Goal: Complete application form: Complete application form

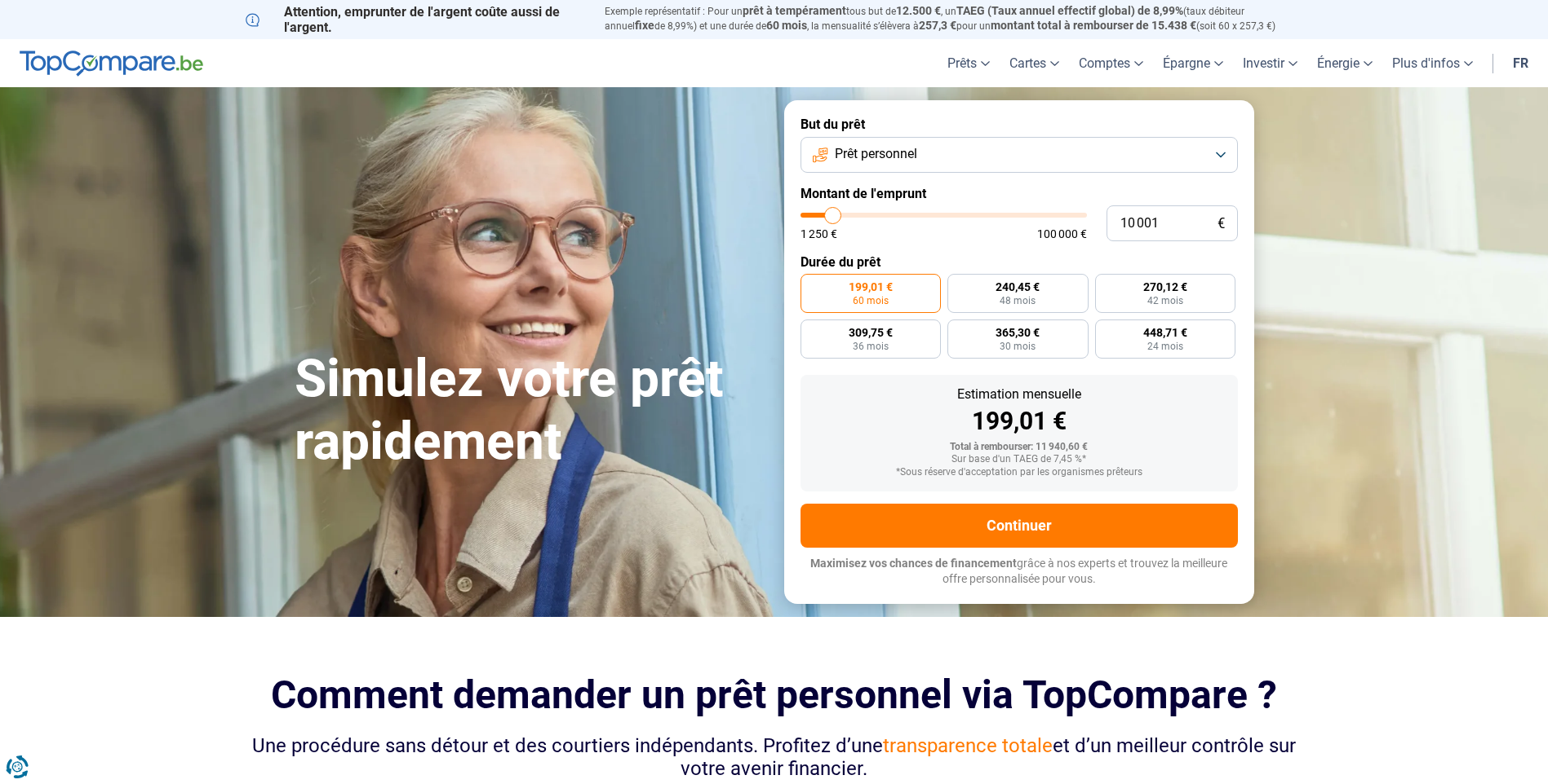
type input "12 750"
type input "12750"
type input "16 250"
type input "16250"
type input "18 500"
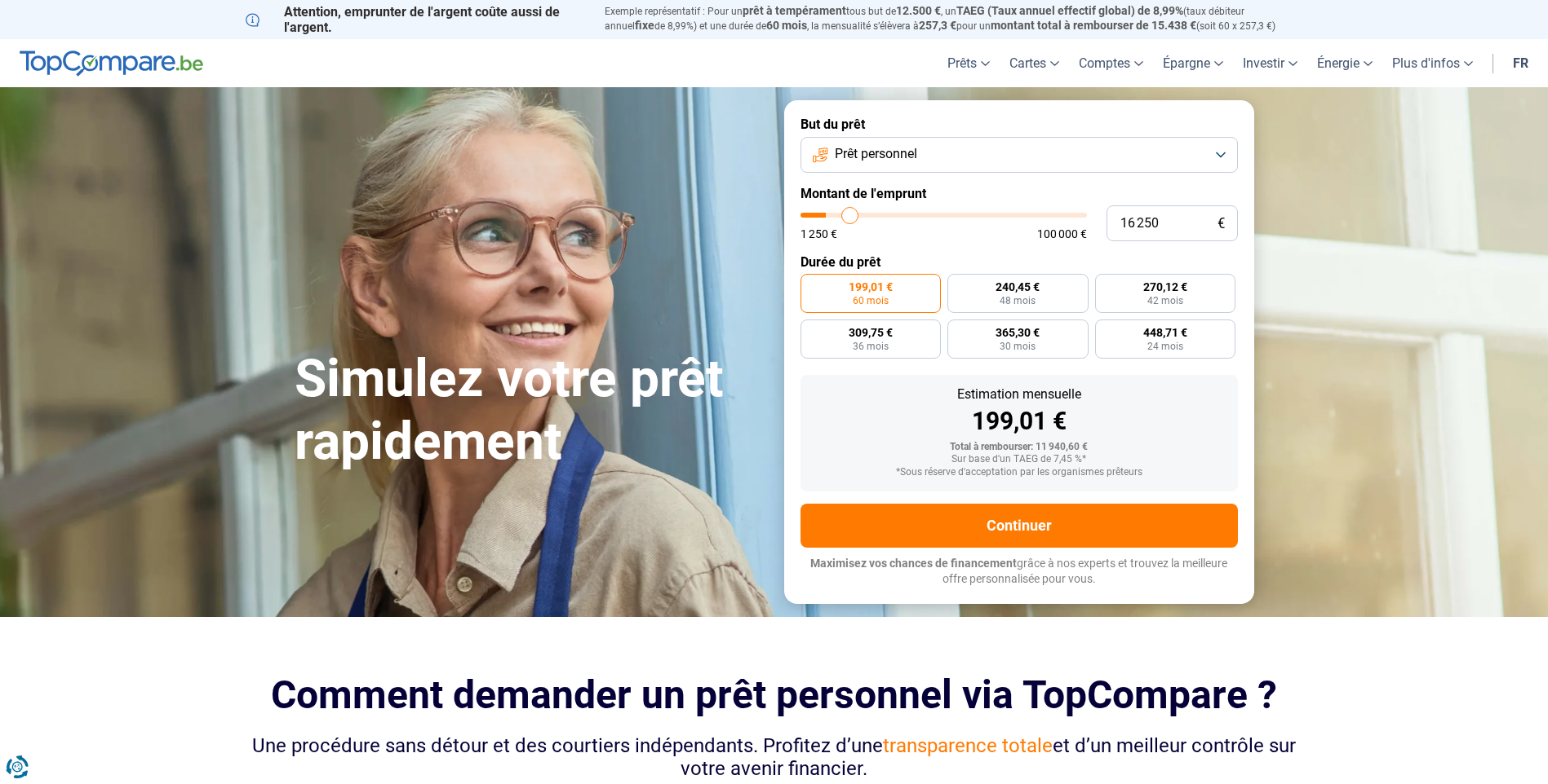
type input "18500"
type input "23 000"
type input "23000"
type input "26 000"
type input "26000"
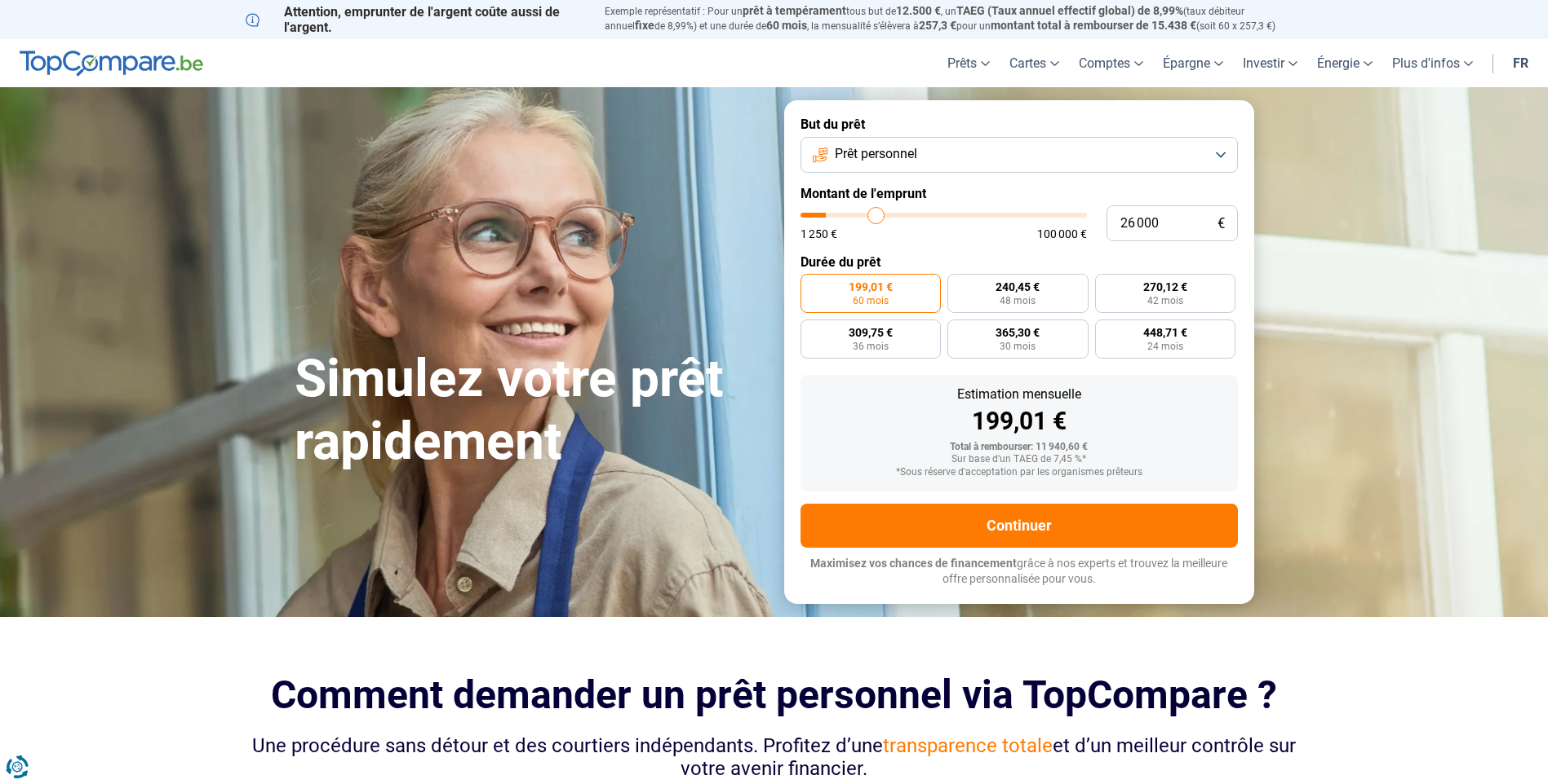
type input "27 250"
type input "27250"
type input "28 000"
type input "28000"
type input "28 250"
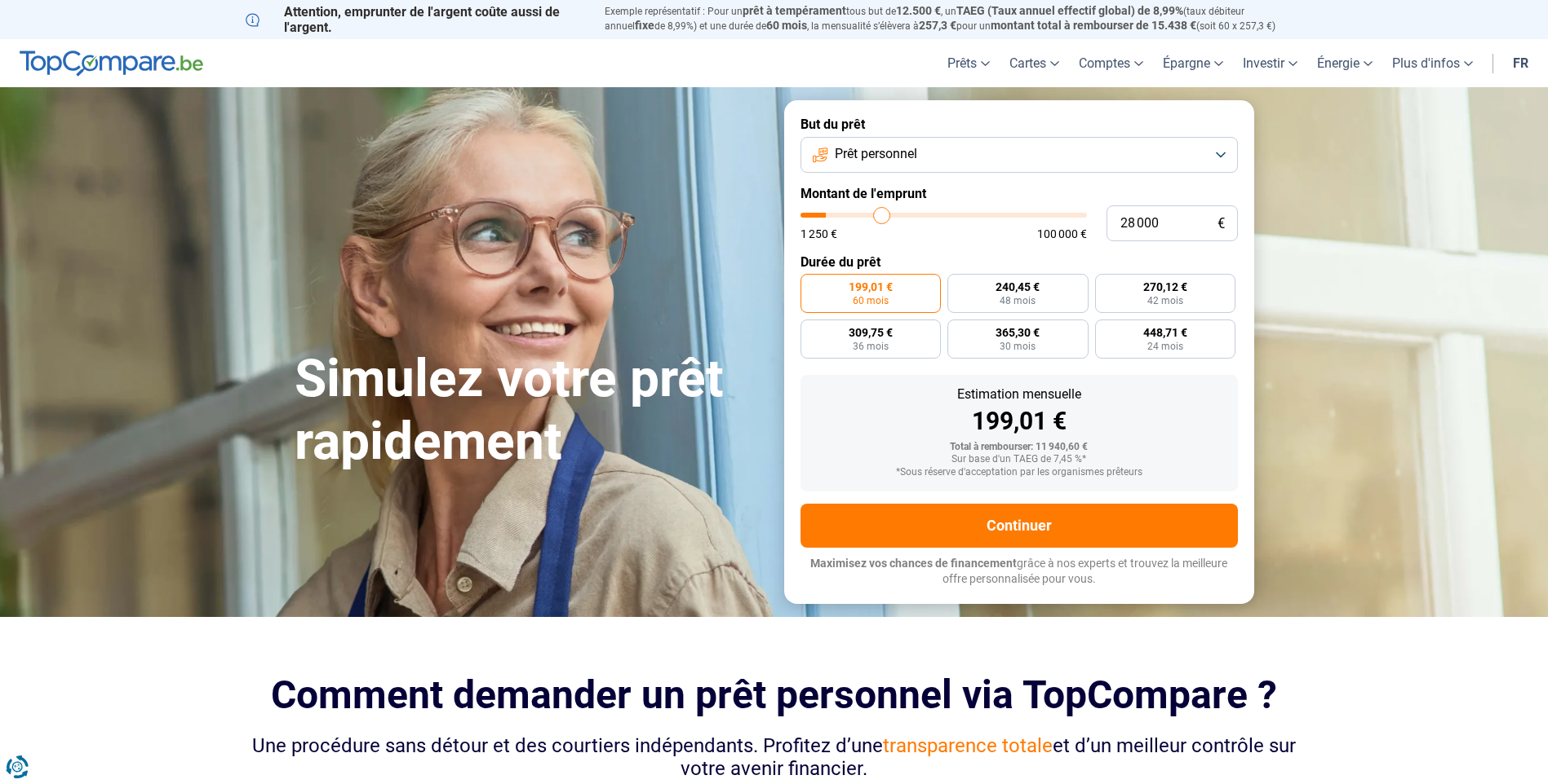
type input "28250"
type input "28 750"
type input "28750"
type input "30 250"
type input "30250"
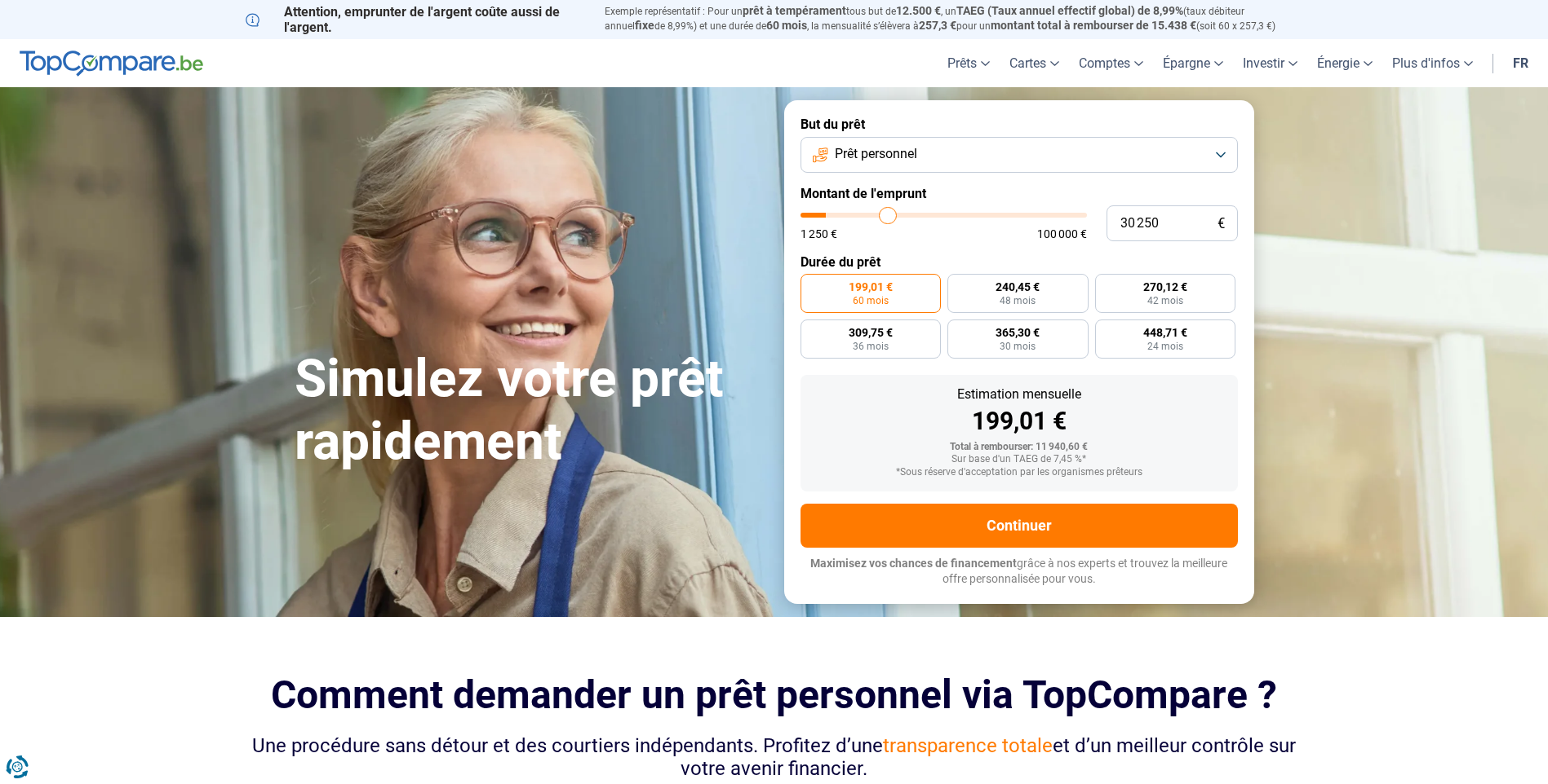
type input "31 250"
type input "31250"
type input "33 750"
type input "33750"
type input "36 750"
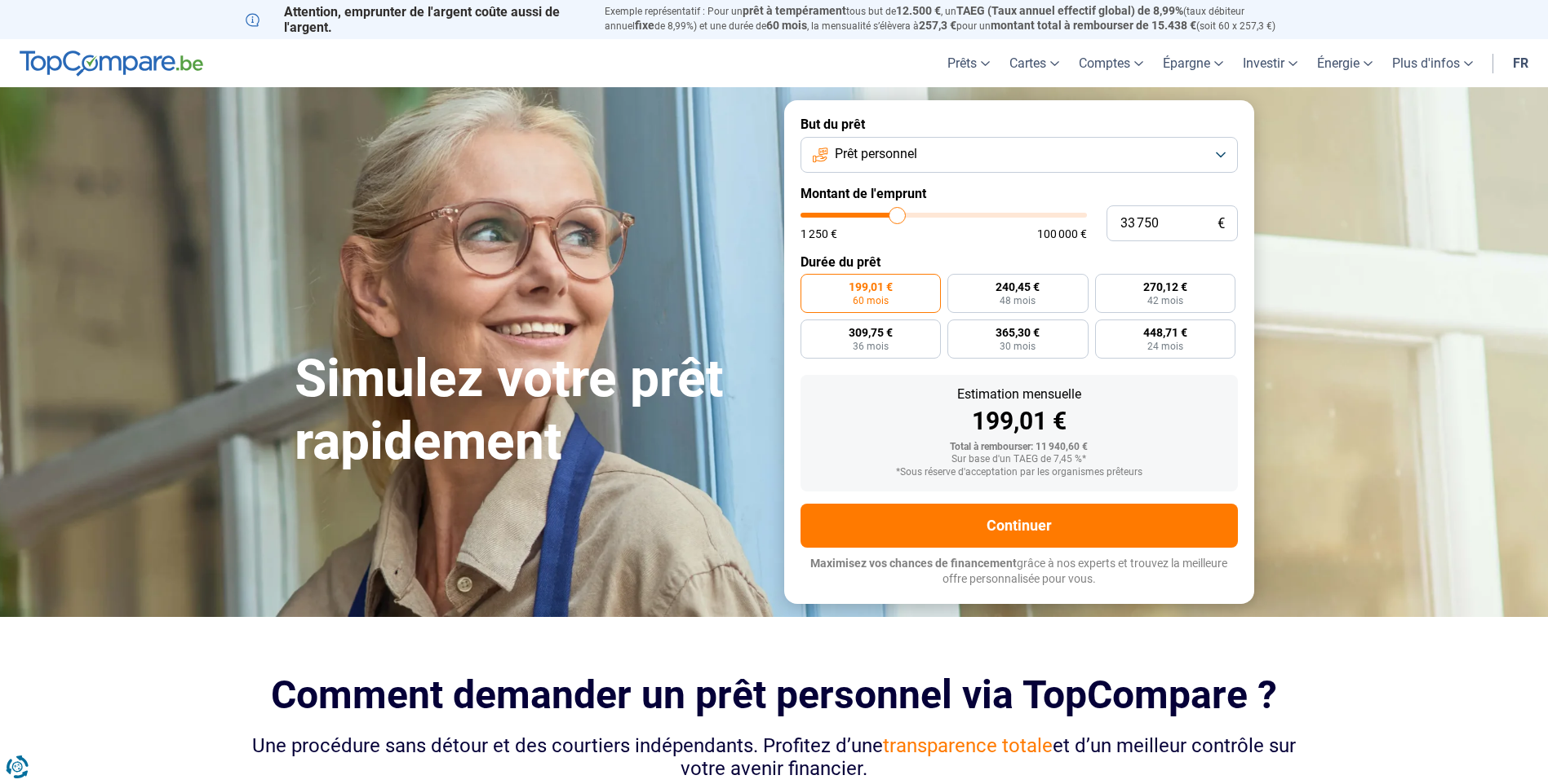
type input "36750"
type input "39 750"
type input "39750"
type input "41 250"
type input "41250"
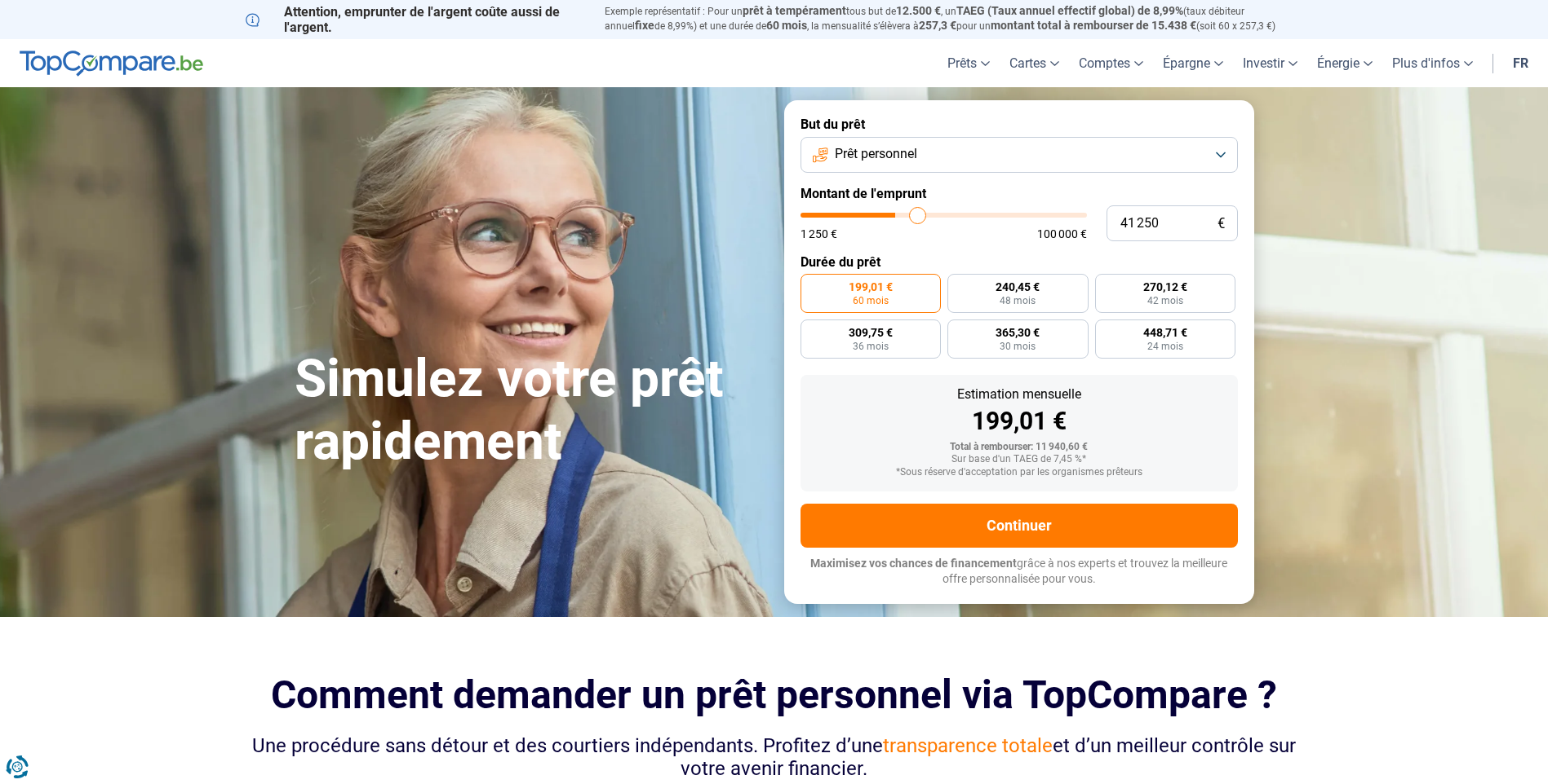
type input "43 750"
type input "43750"
type input "45 750"
type input "45750"
type input "48 000"
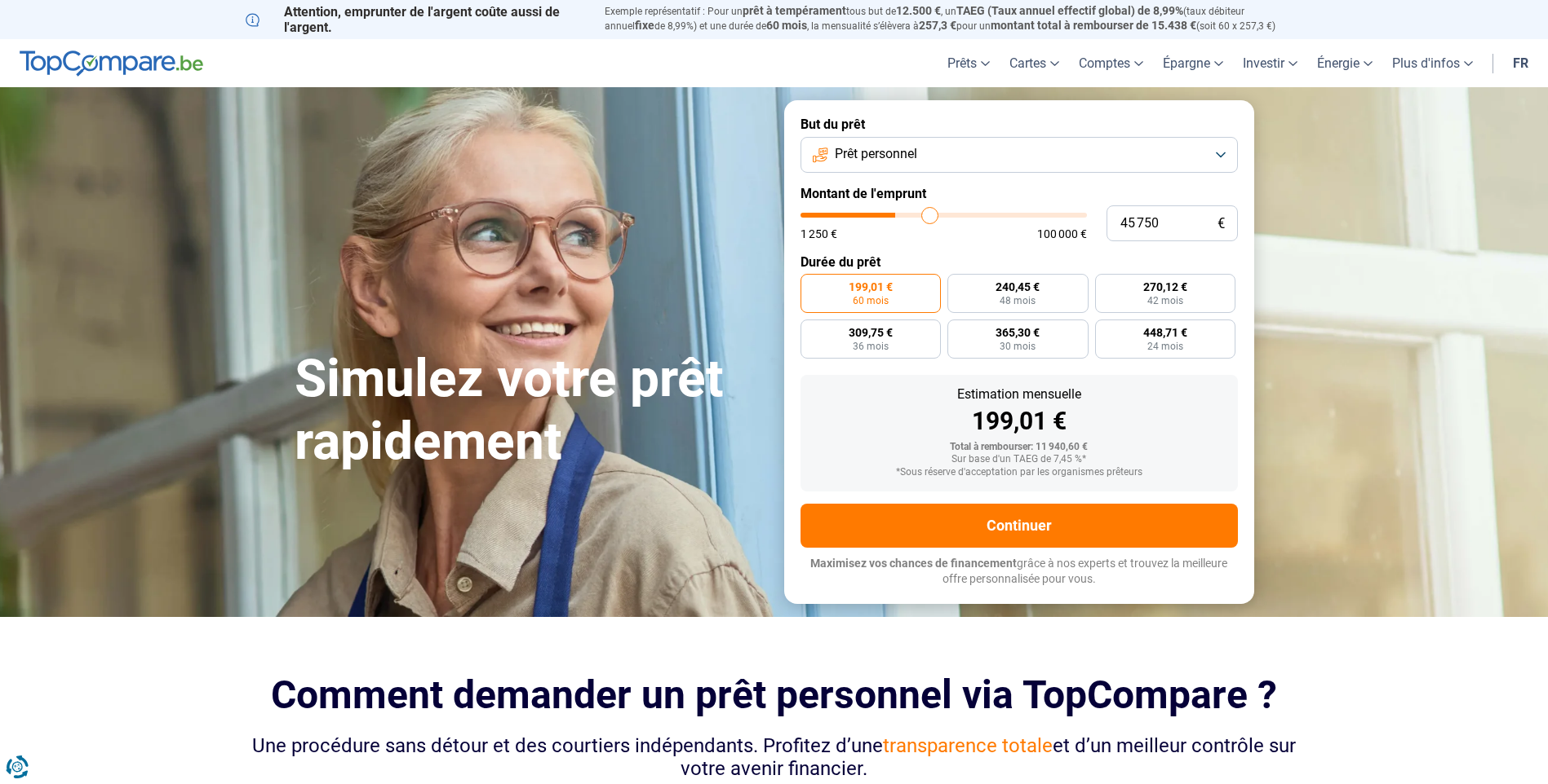
type input "48000"
type input "49 000"
type input "49000"
type input "50 250"
type input "50250"
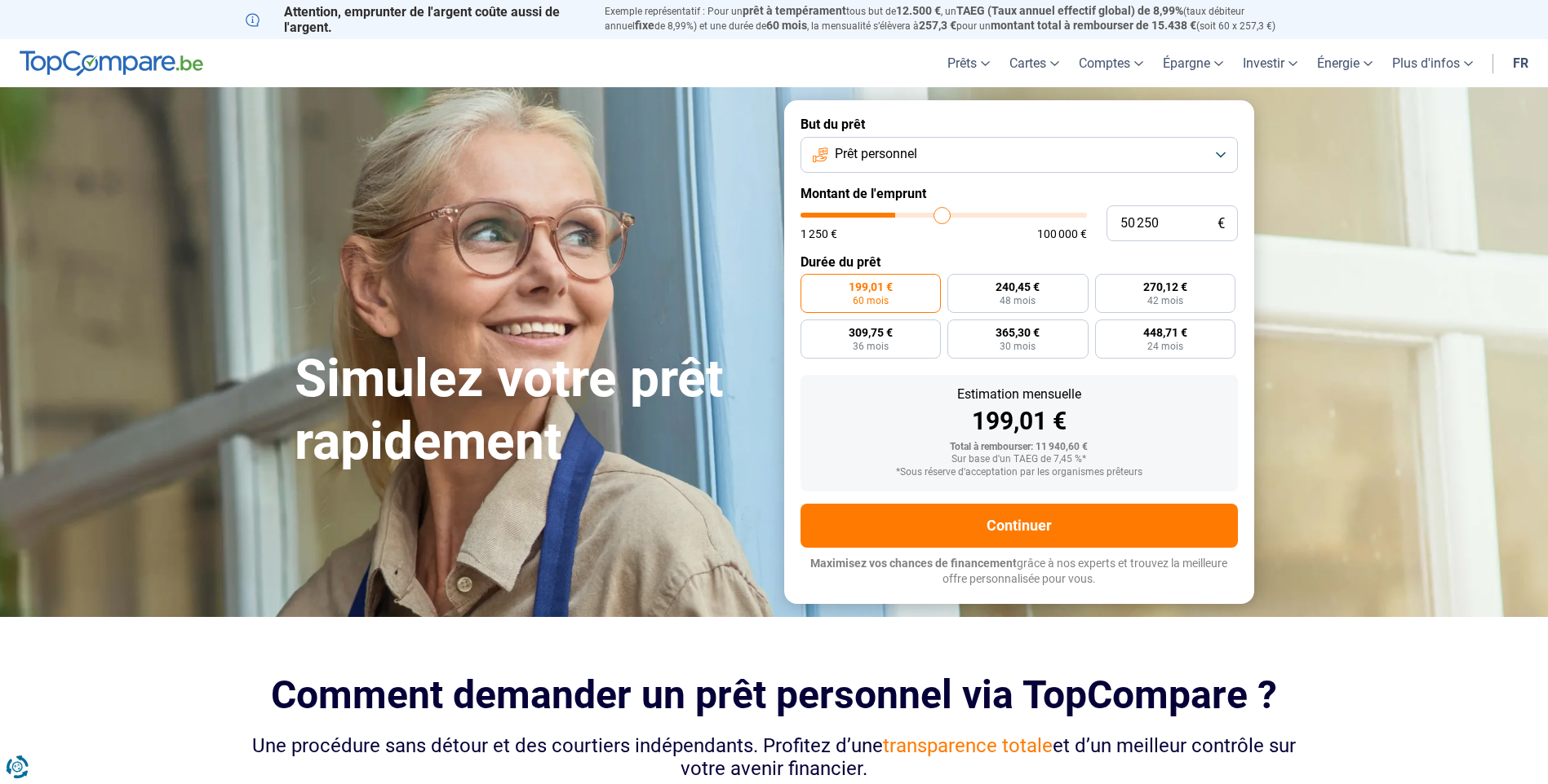
type input "50 500"
type input "50500"
type input "51 000"
type input "51000"
type input "50 500"
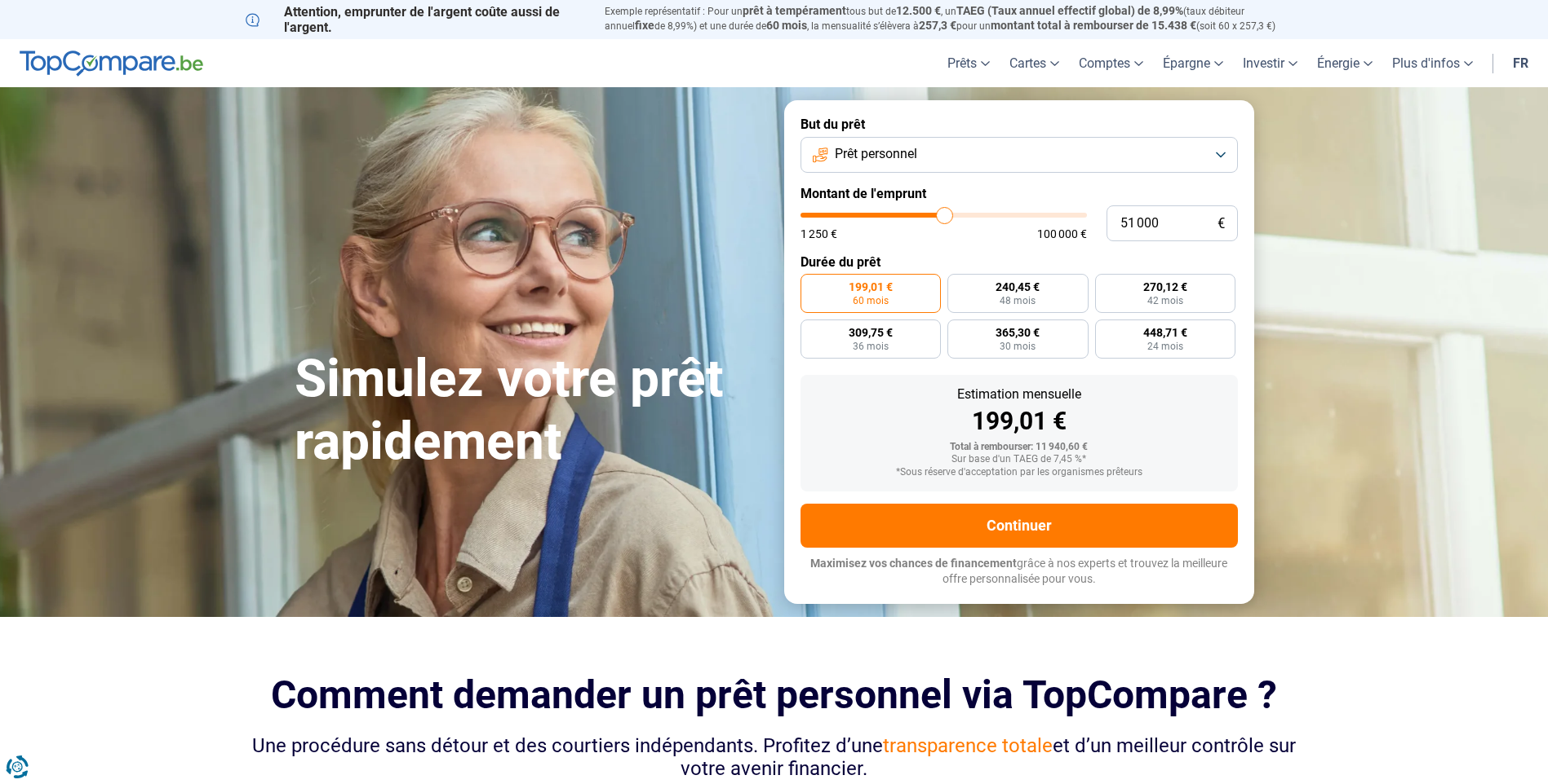
type input "50500"
type input "49 500"
type input "49500"
type input "48 250"
type input "48250"
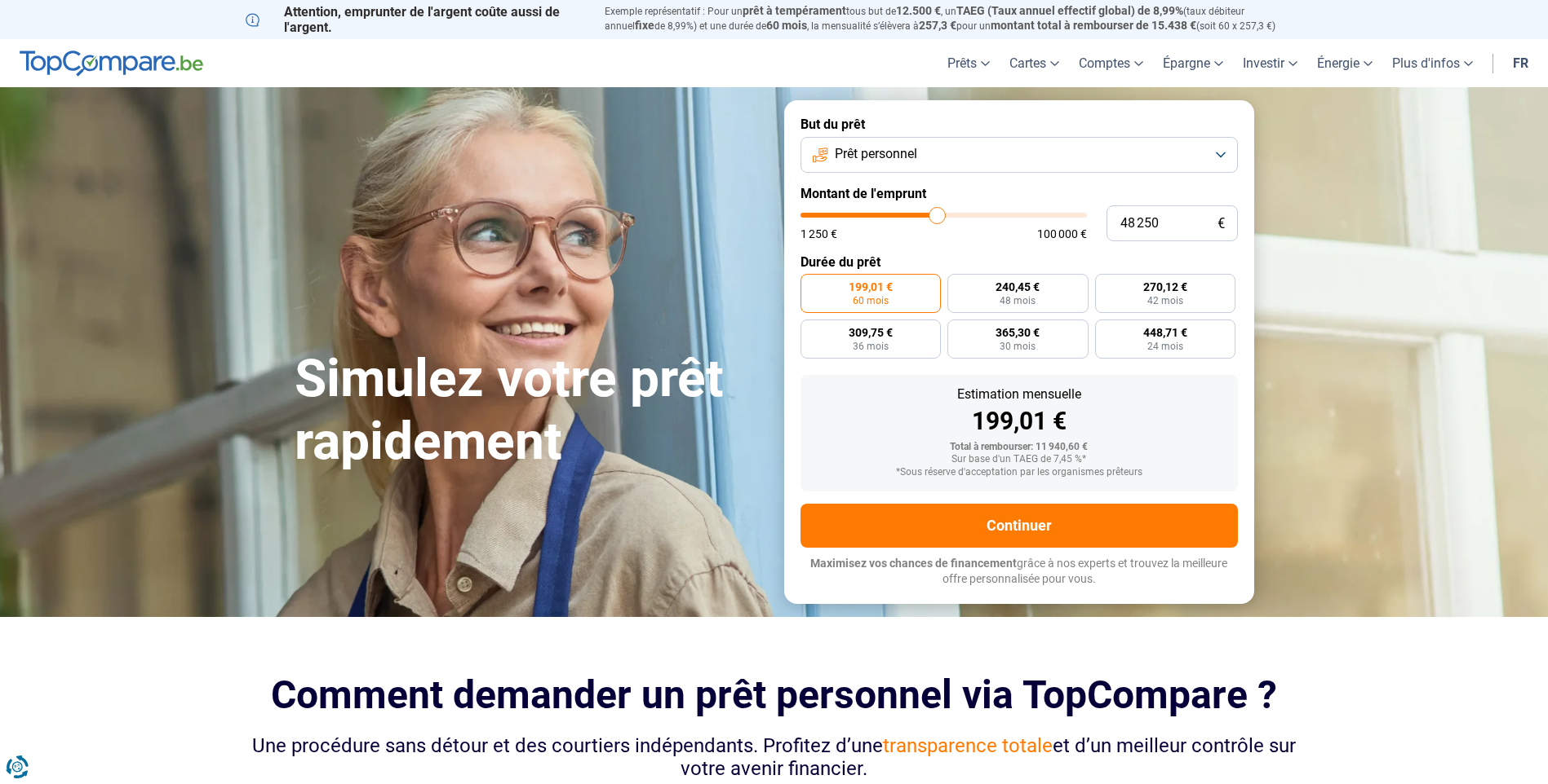
type input "48 000"
type input "48000"
type input "47 500"
type input "47500"
type input "47 000"
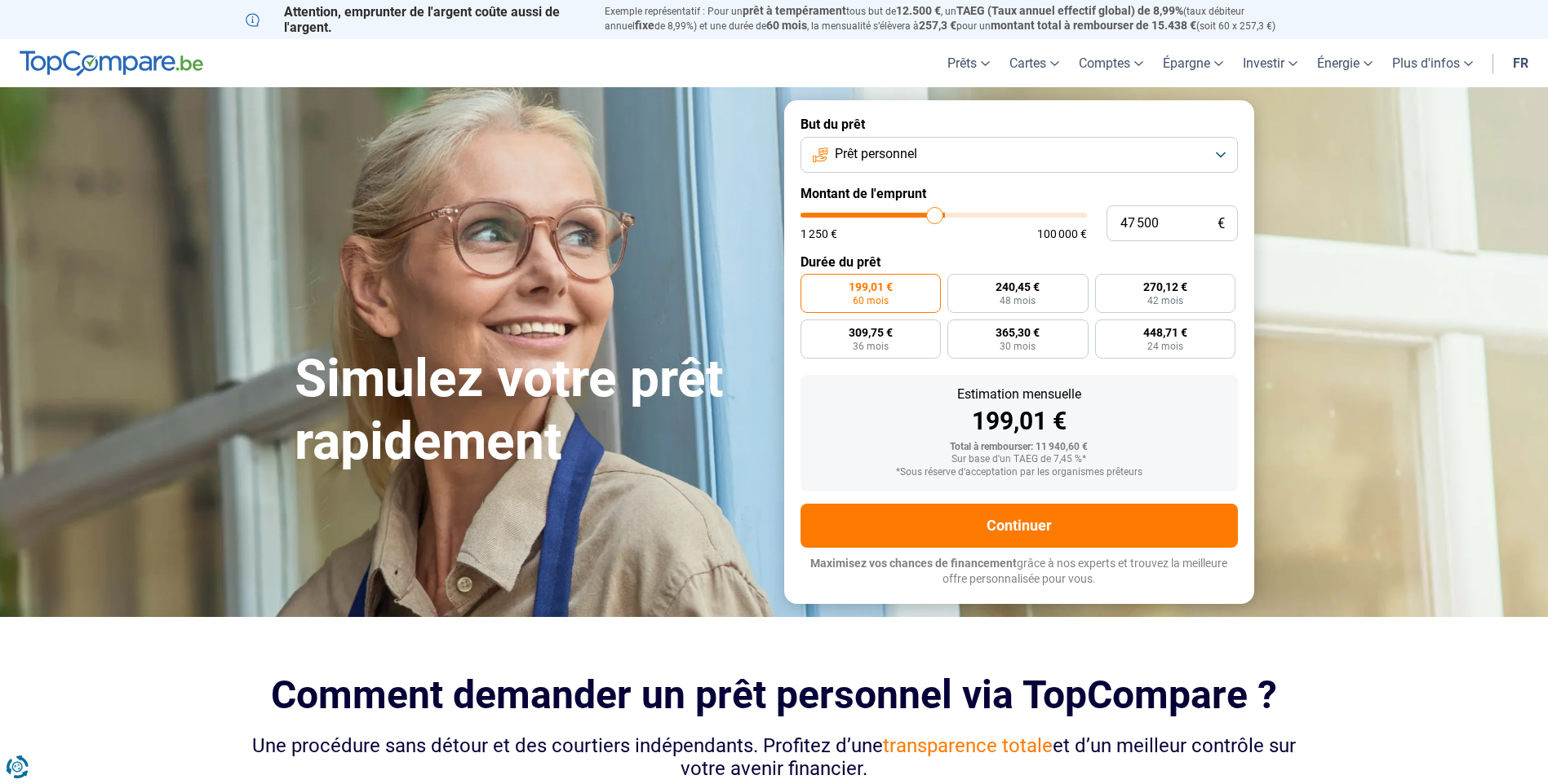
type input "47000"
type input "46 500"
type input "46500"
type input "45 250"
type input "45250"
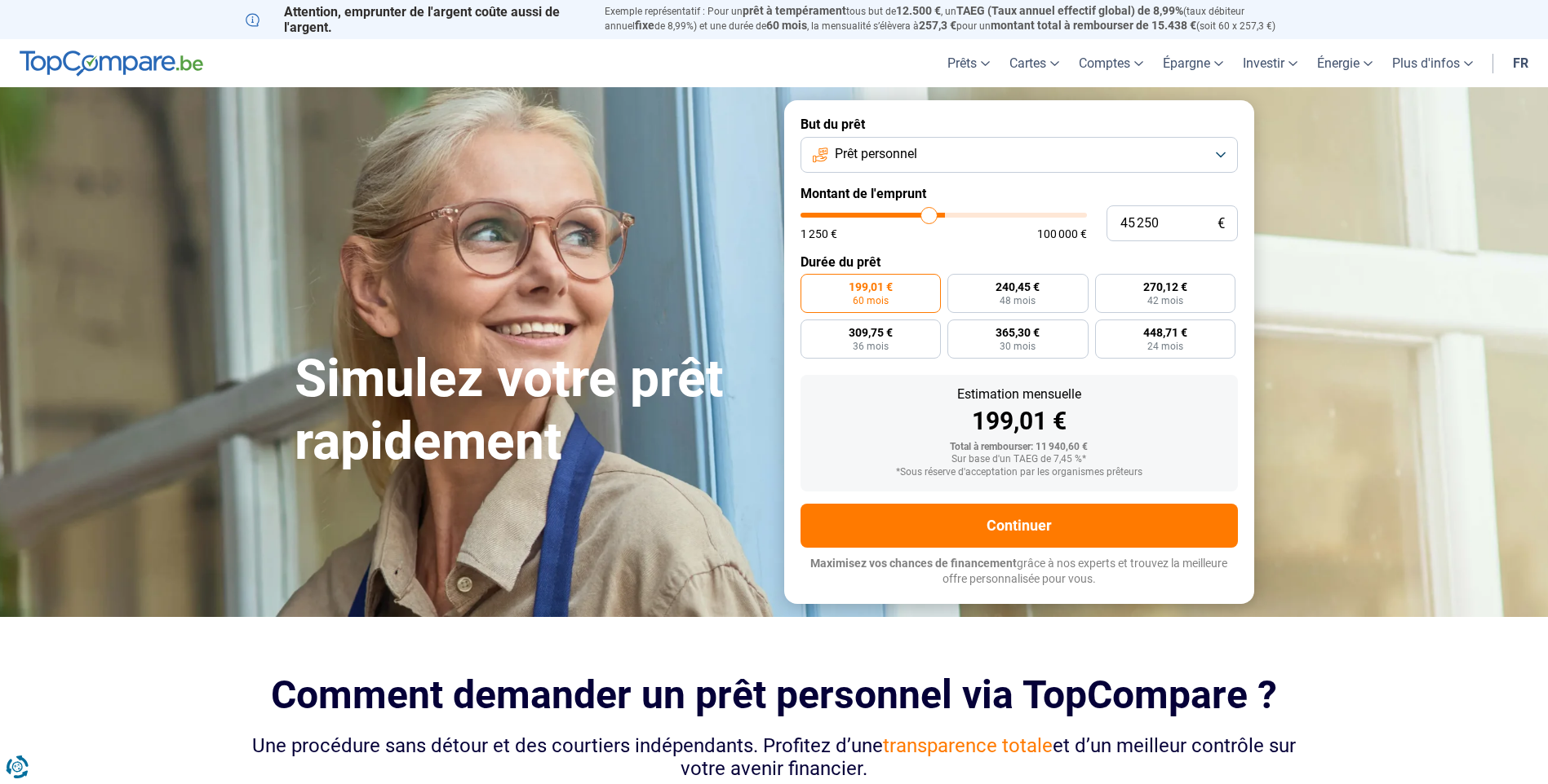
type input "44 000"
type input "44000"
type input "43 500"
type input "43500"
type input "42 000"
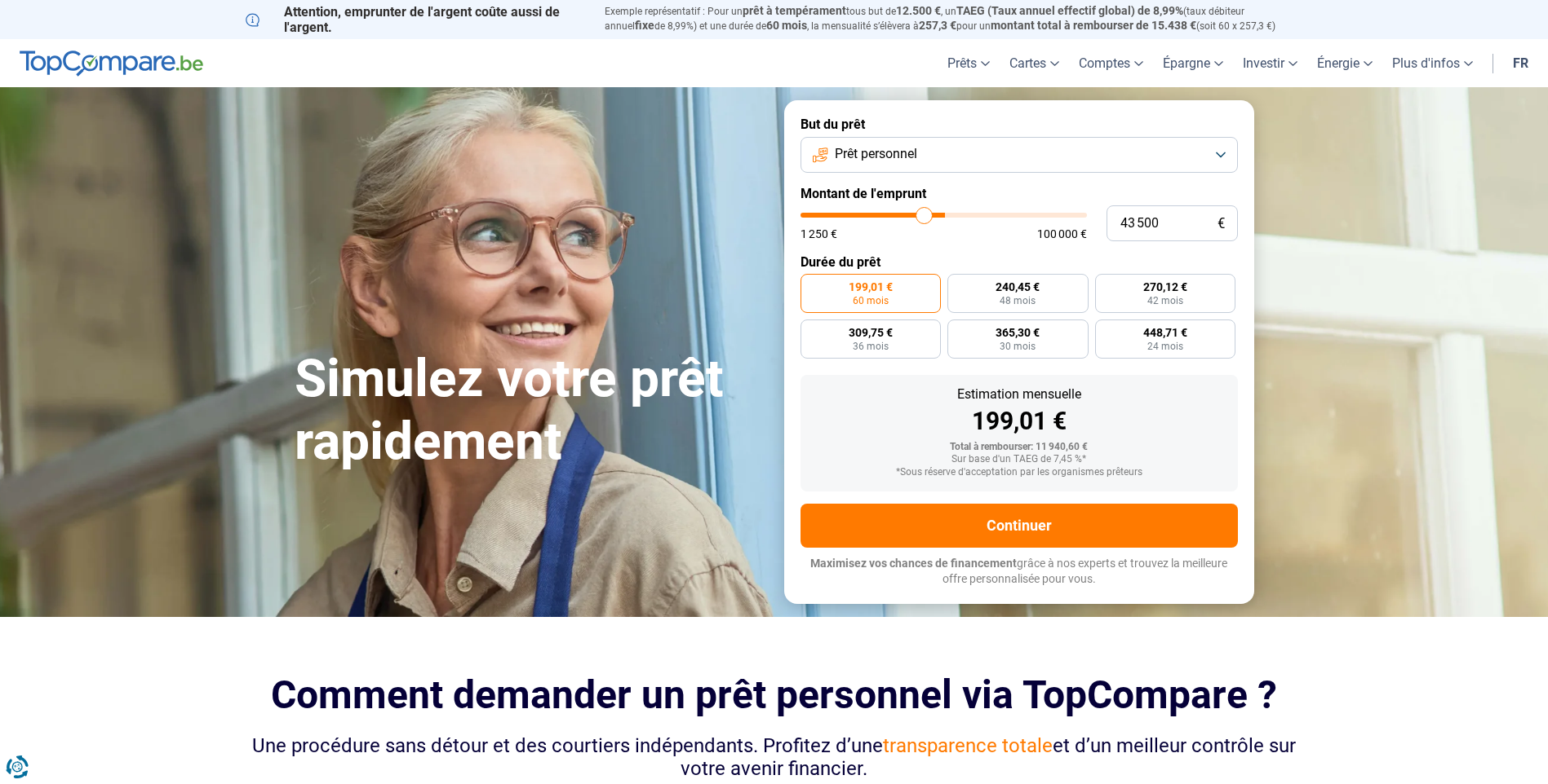
type input "42000"
type input "41 250"
type input "41250"
type input "39 750"
type input "39750"
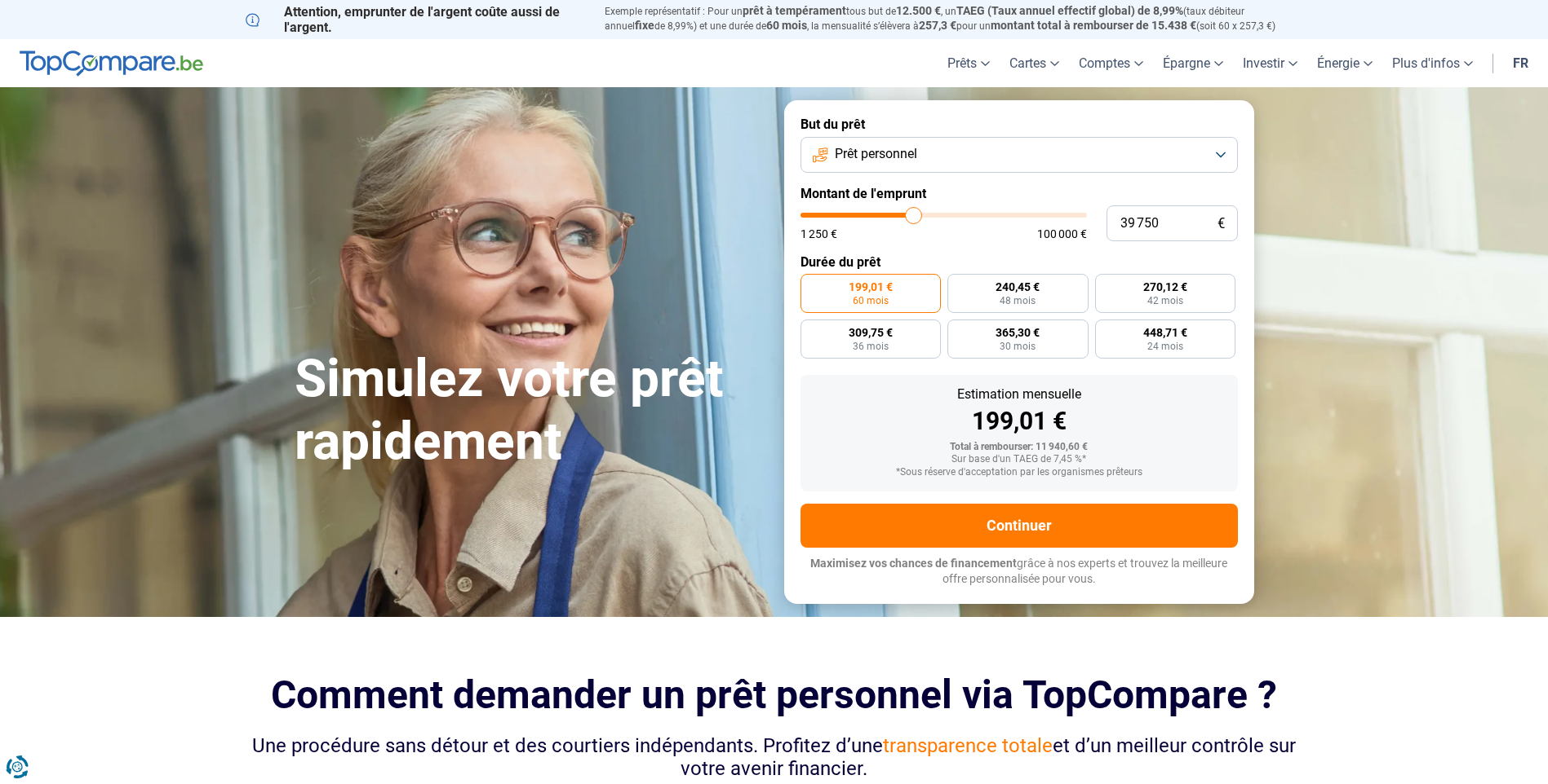
type input "38 000"
type input "38000"
type input "36 500"
type input "36500"
type input "36 250"
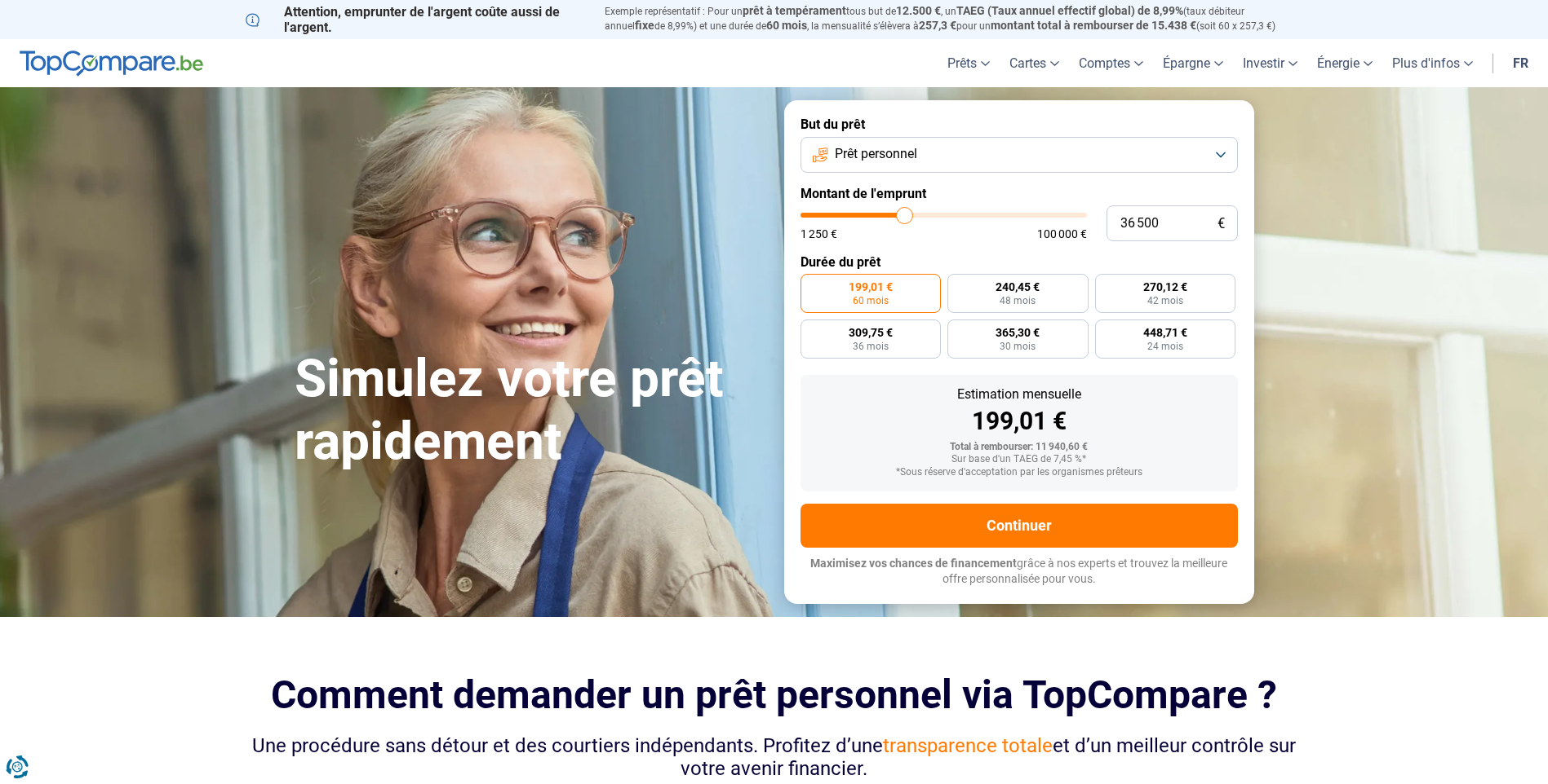
type input "36250"
type input "35 750"
type input "35750"
type input "35 250"
type input "35250"
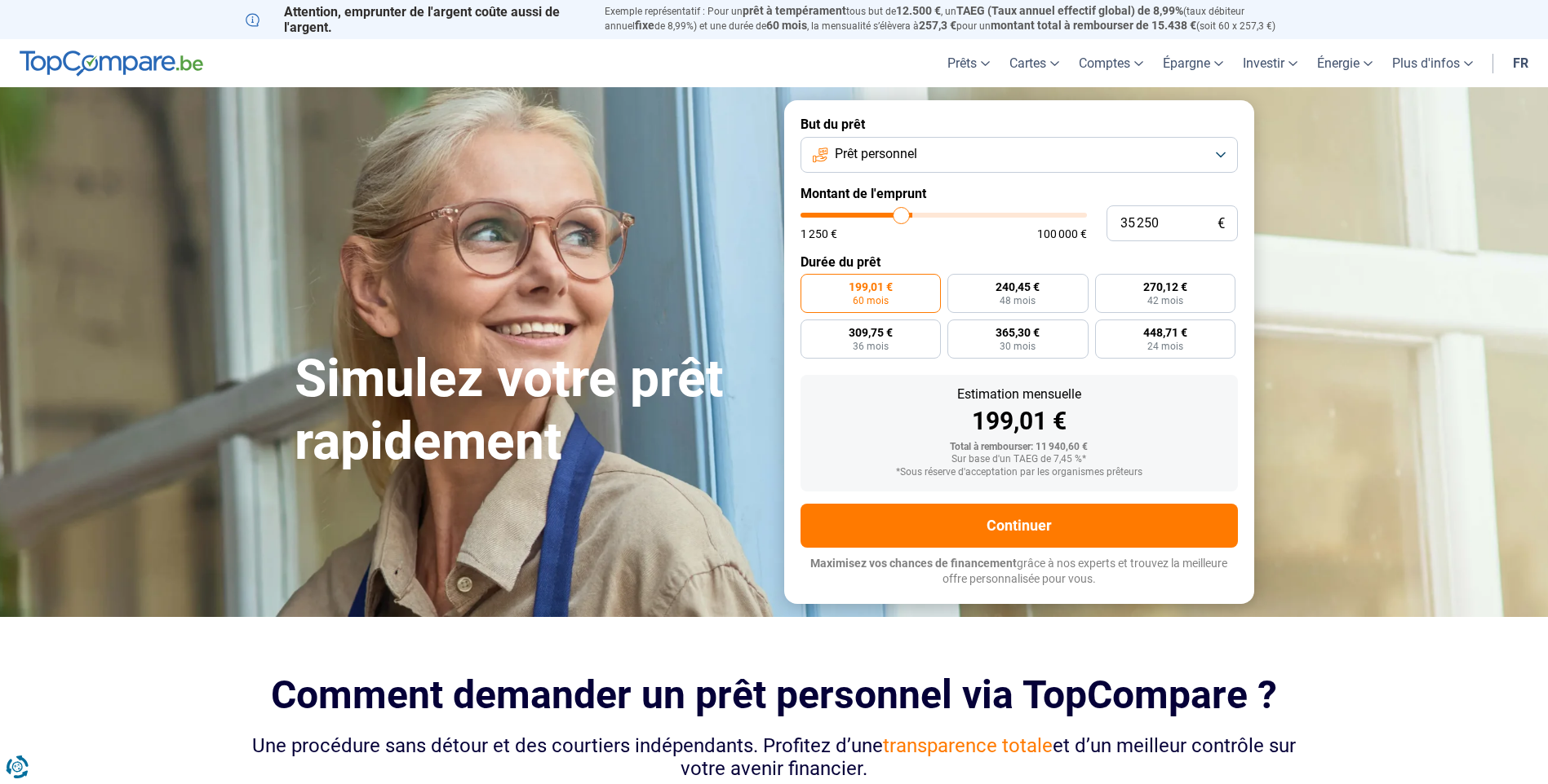
type input "35 000"
type input "35000"
type input "34 250"
type input "34250"
type input "34 000"
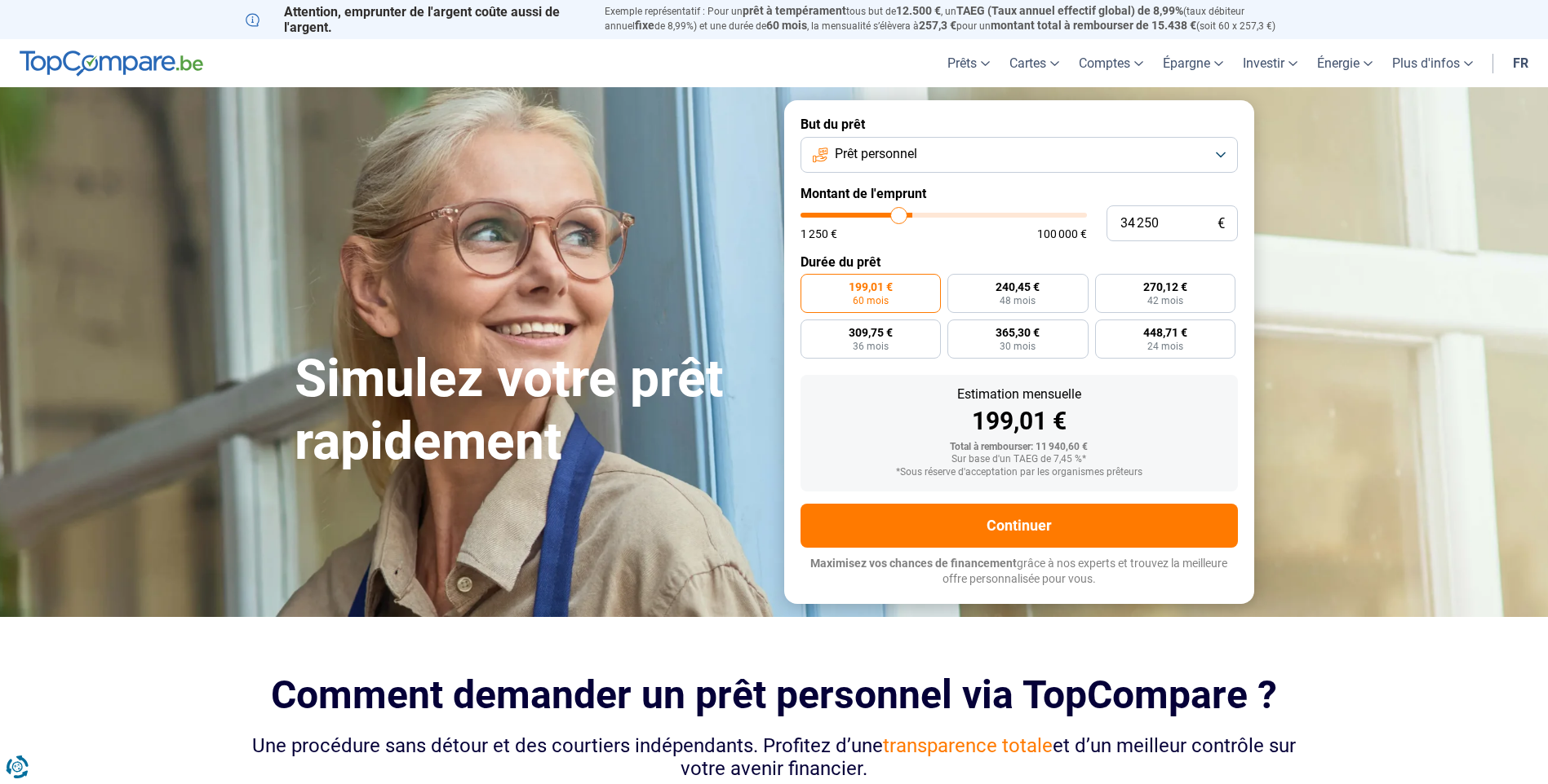
type input "34000"
type input "33 750"
type input "33750"
type input "33 500"
type input "33500"
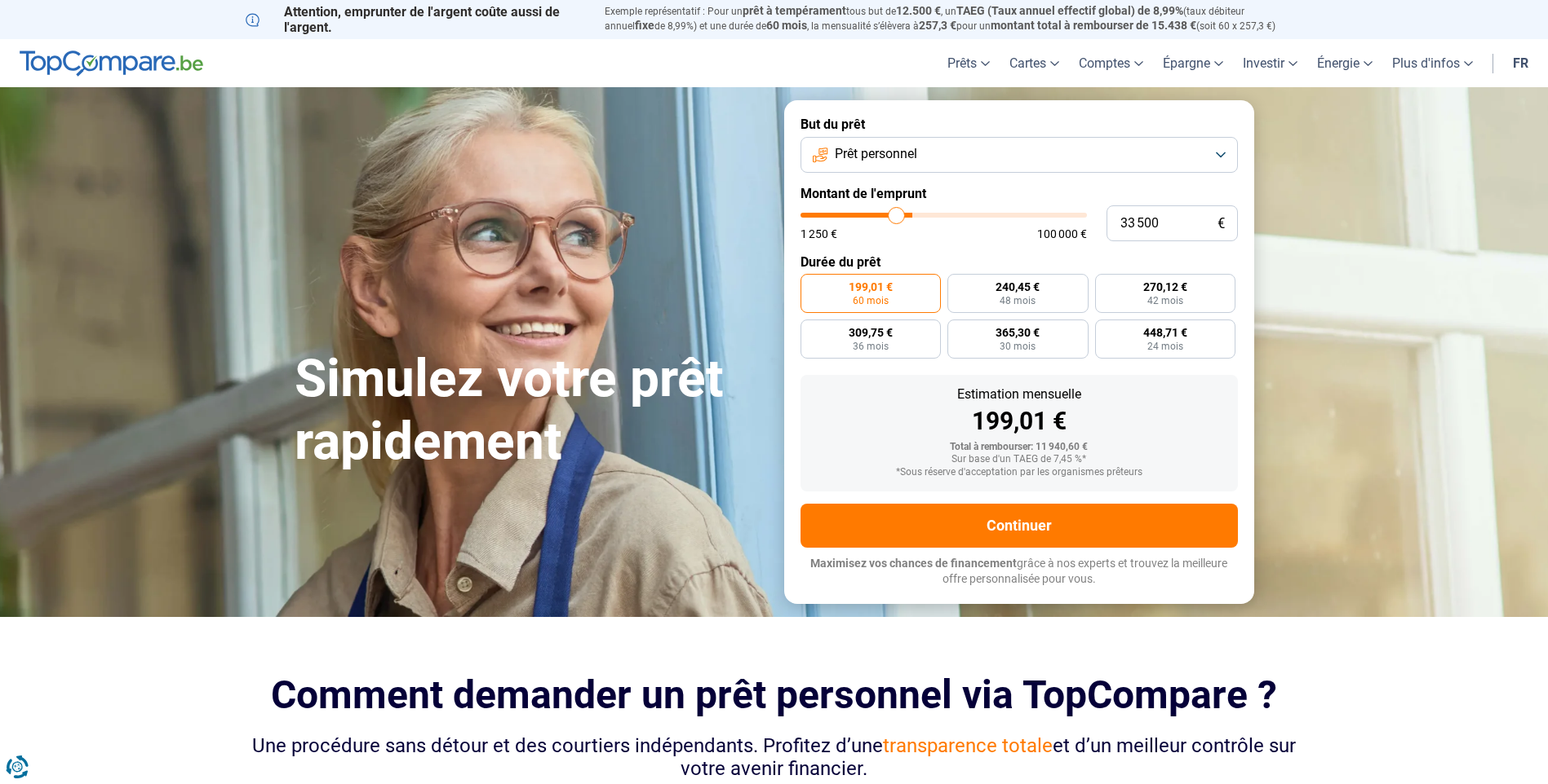
type input "33 250"
type input "33250"
type input "32 750"
type input "32750"
type input "32 500"
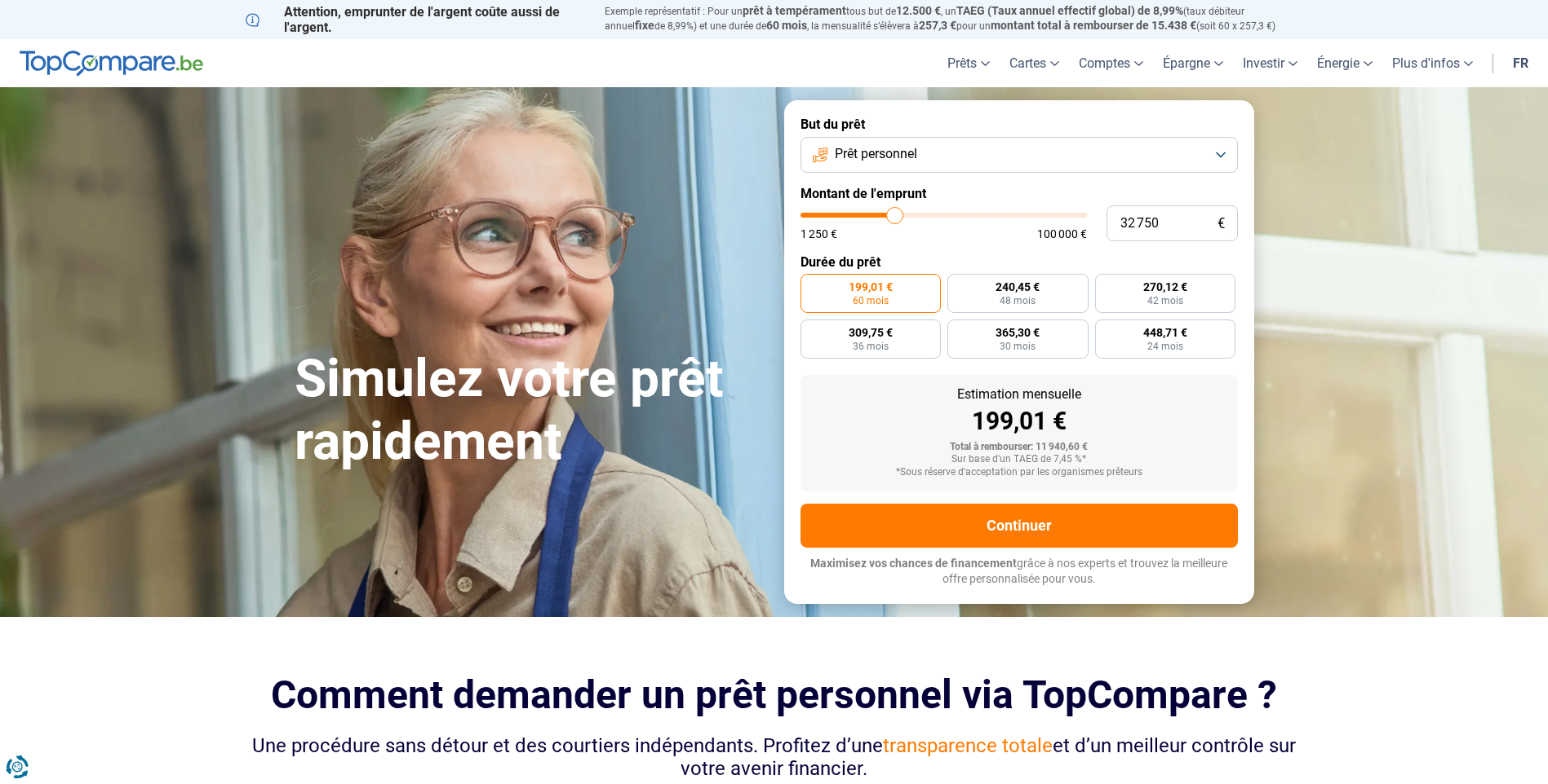
type input "32500"
type input "32 250"
type input "32250"
type input "32 000"
type input "32000"
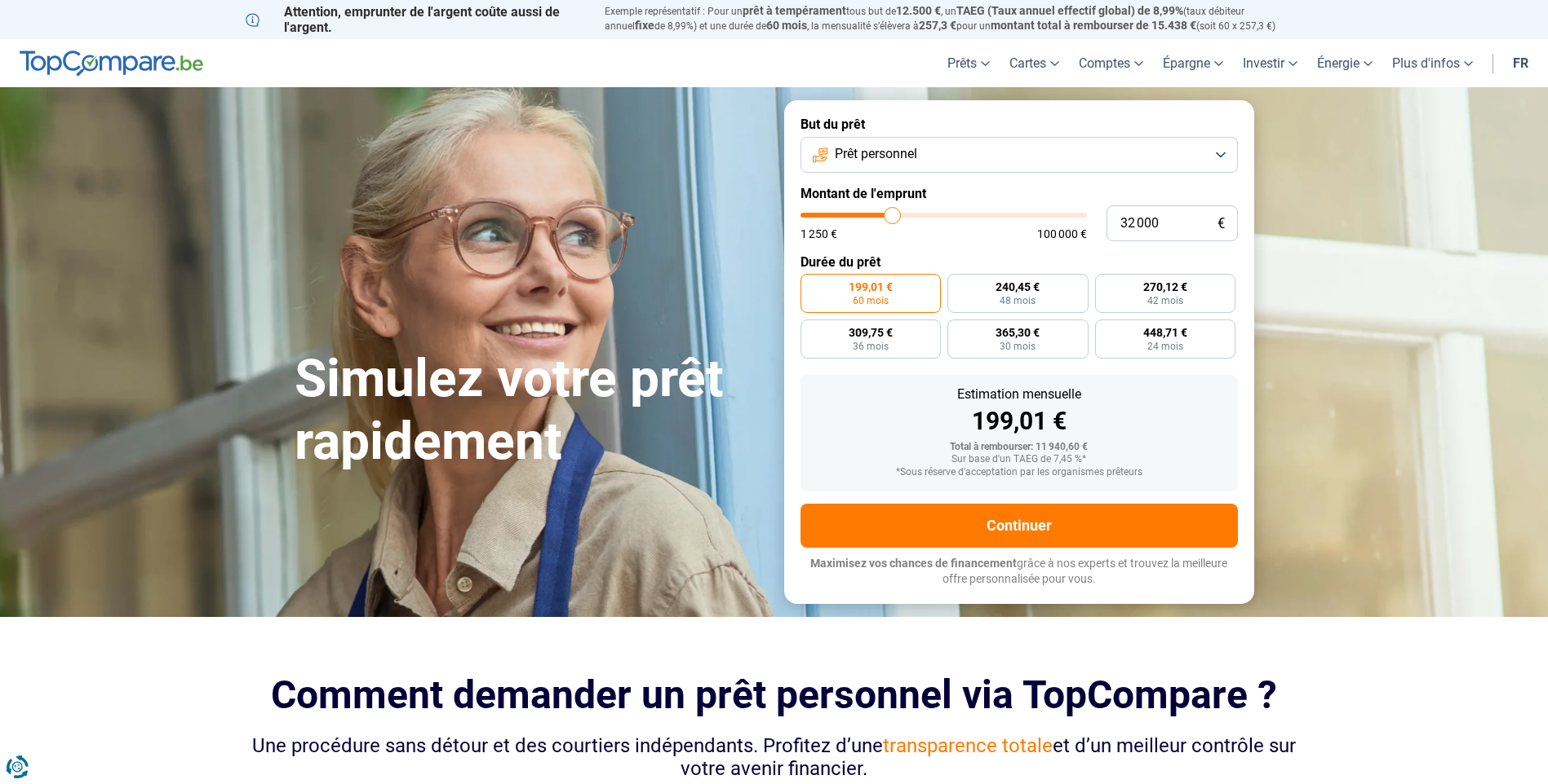
type input "31 750"
type input "31750"
type input "31 250"
type input "31250"
type input "31 000"
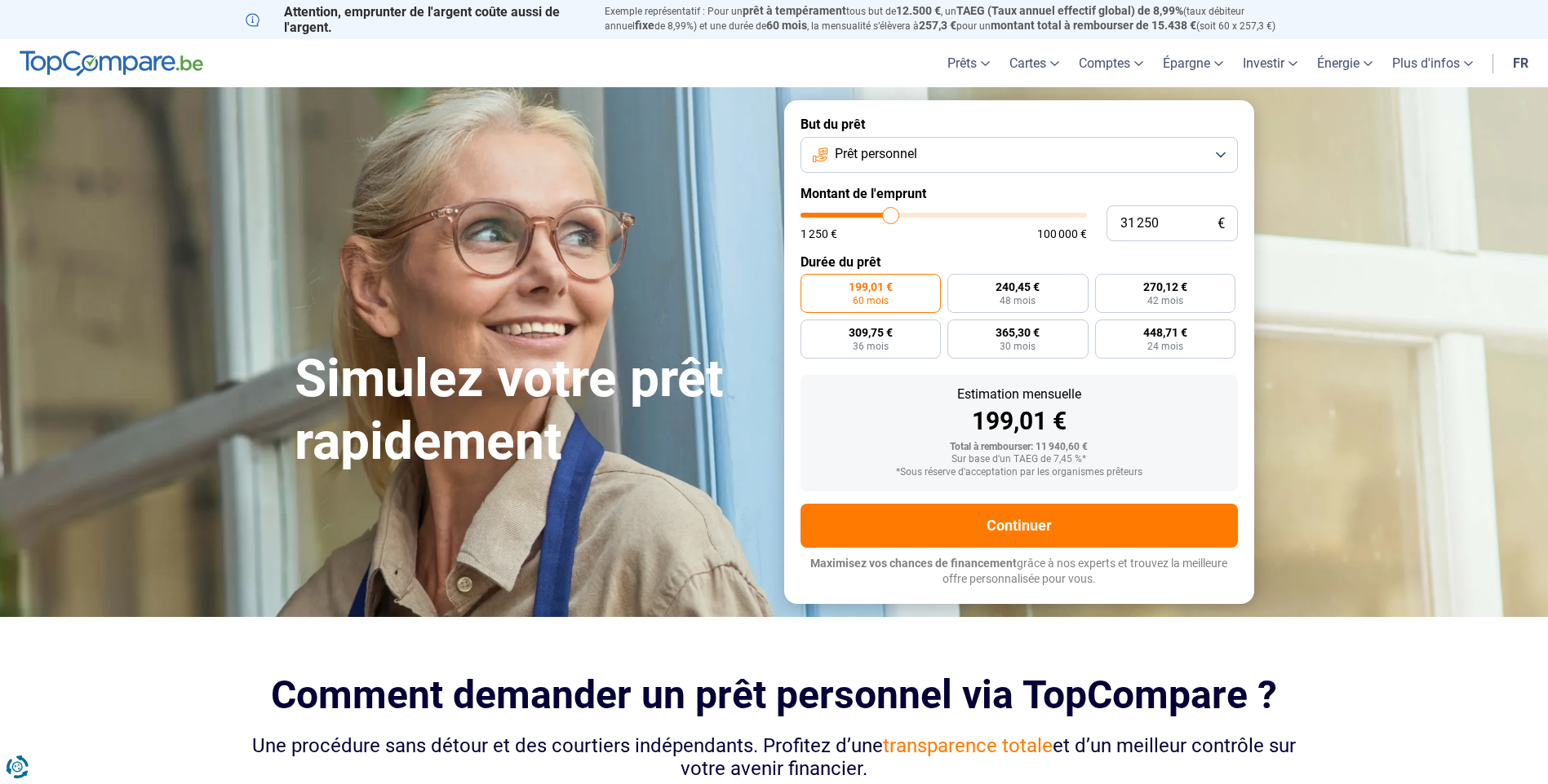
type input "31000"
type input "30 750"
type input "30750"
type input "30 500"
type input "30500"
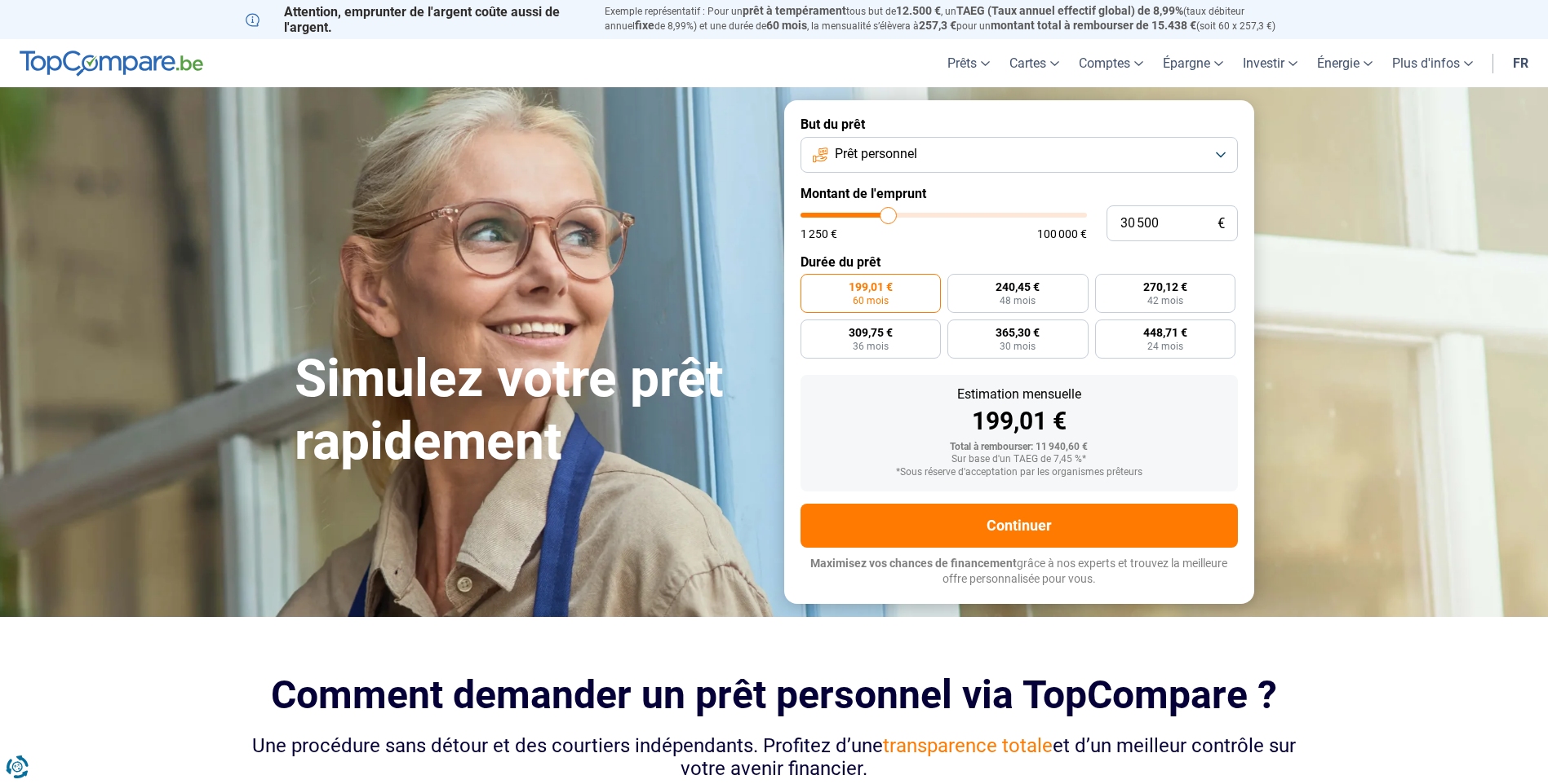
type input "30 250"
type input "30250"
type input "29 750"
type input "29750"
type input "29 500"
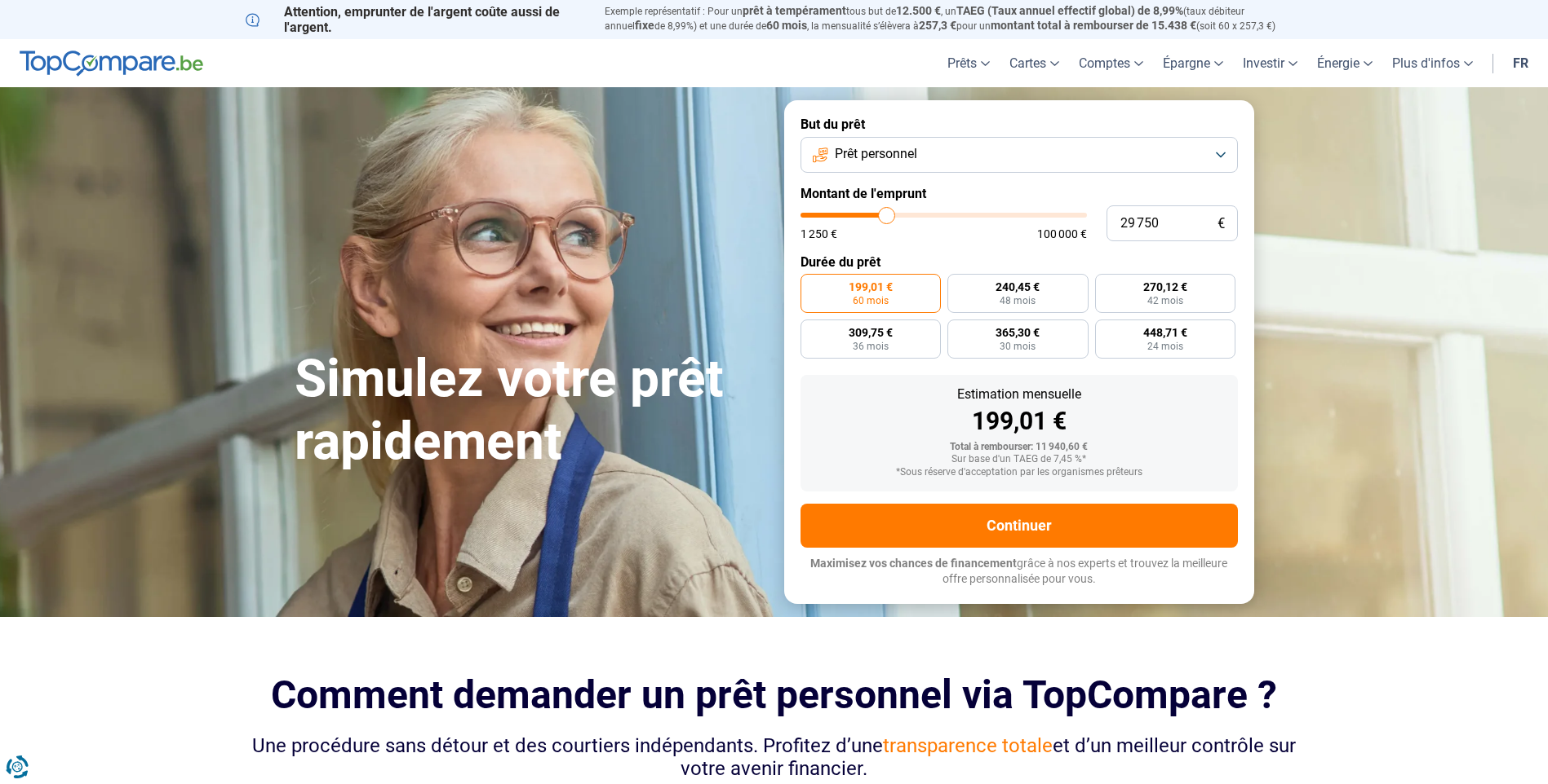
type input "29500"
type input "29 250"
type input "29250"
type input "29 000"
type input "29000"
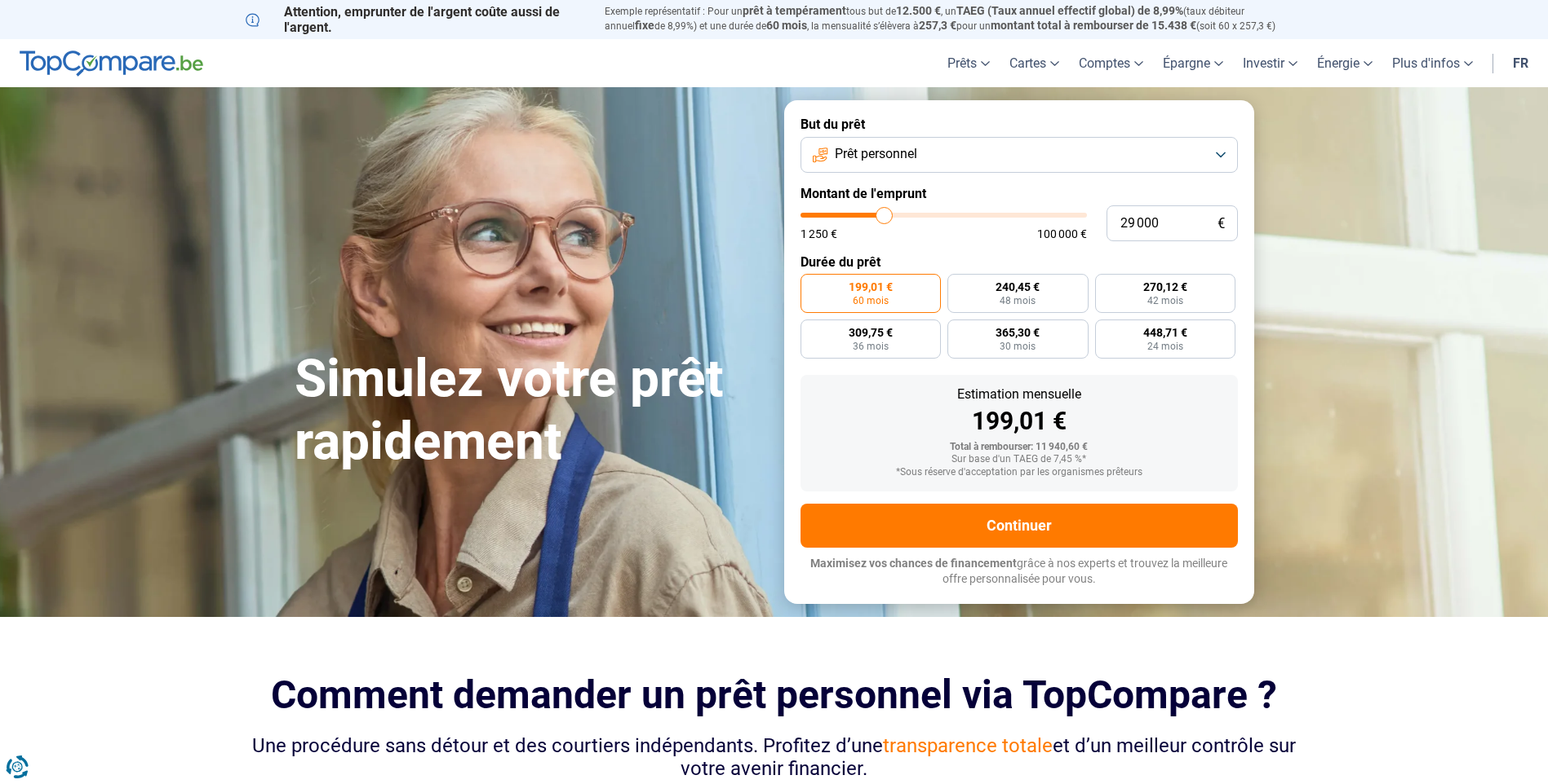
type input "28 750"
type input "28750"
type input "28 250"
type input "28250"
type input "28 000"
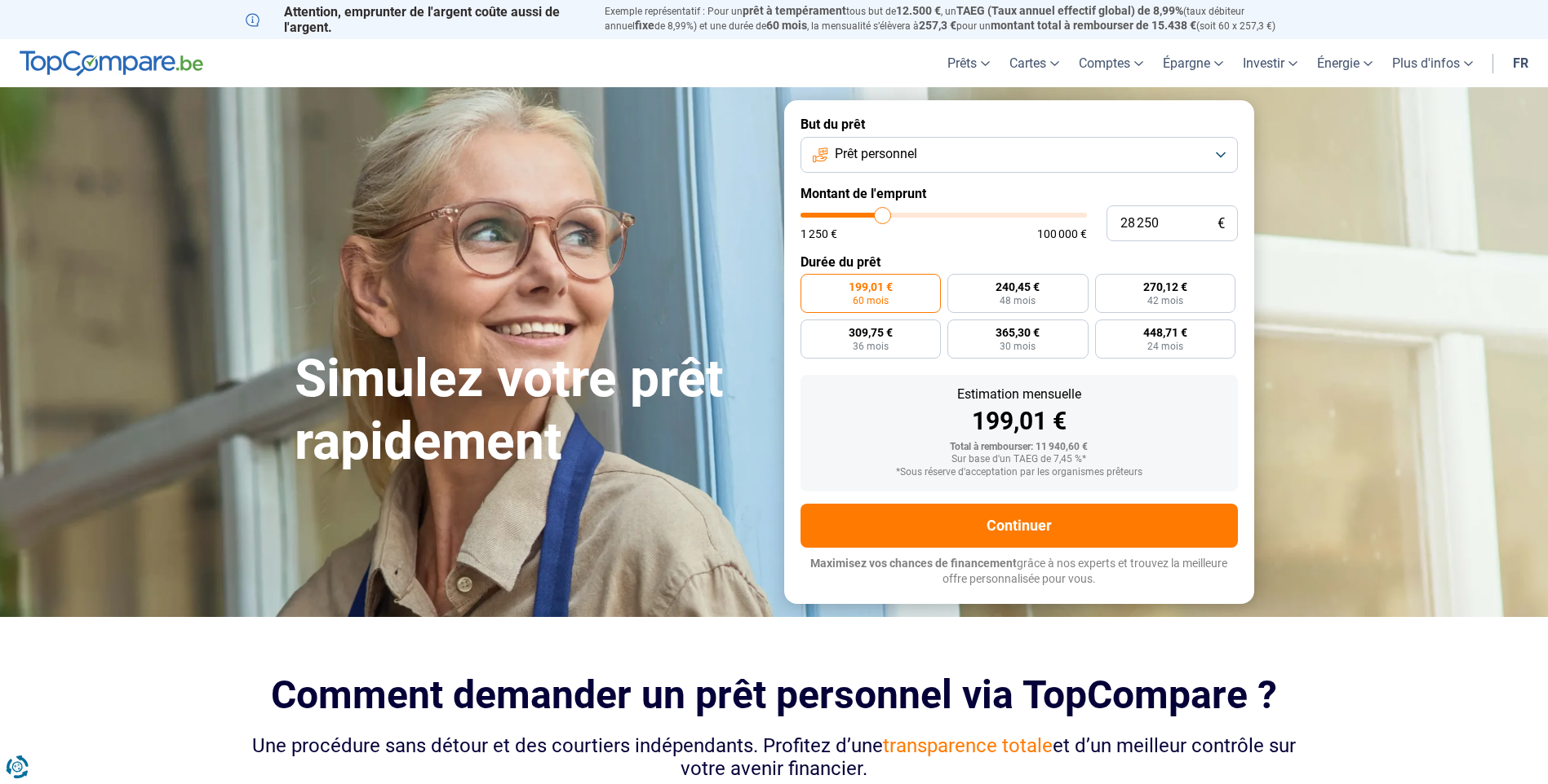
type input "28000"
type input "27 750"
type input "27750"
type input "27 500"
type input "27500"
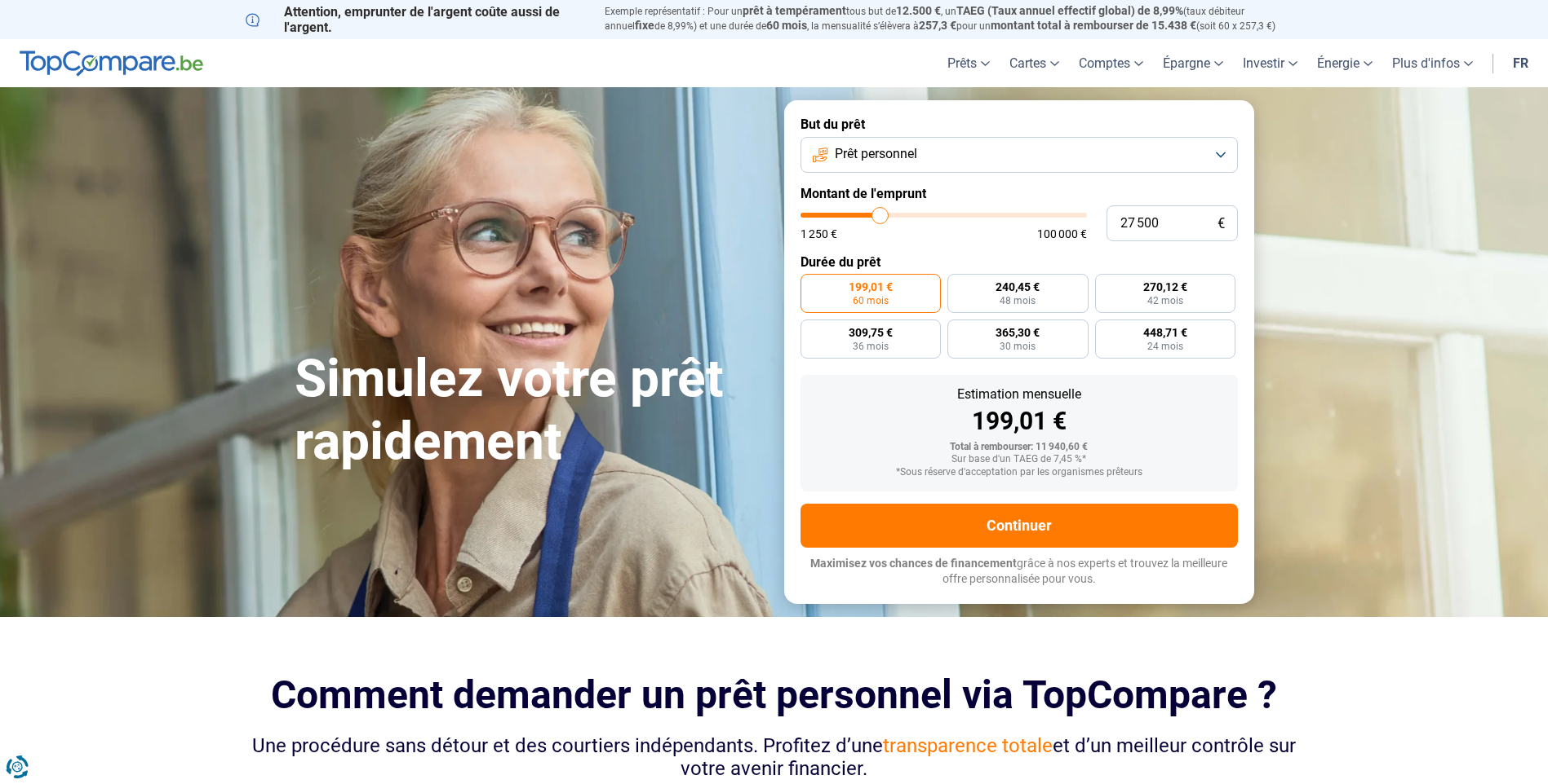
type input "27 250"
type input "27250"
type input "26 750"
type input "26750"
type input "26 500"
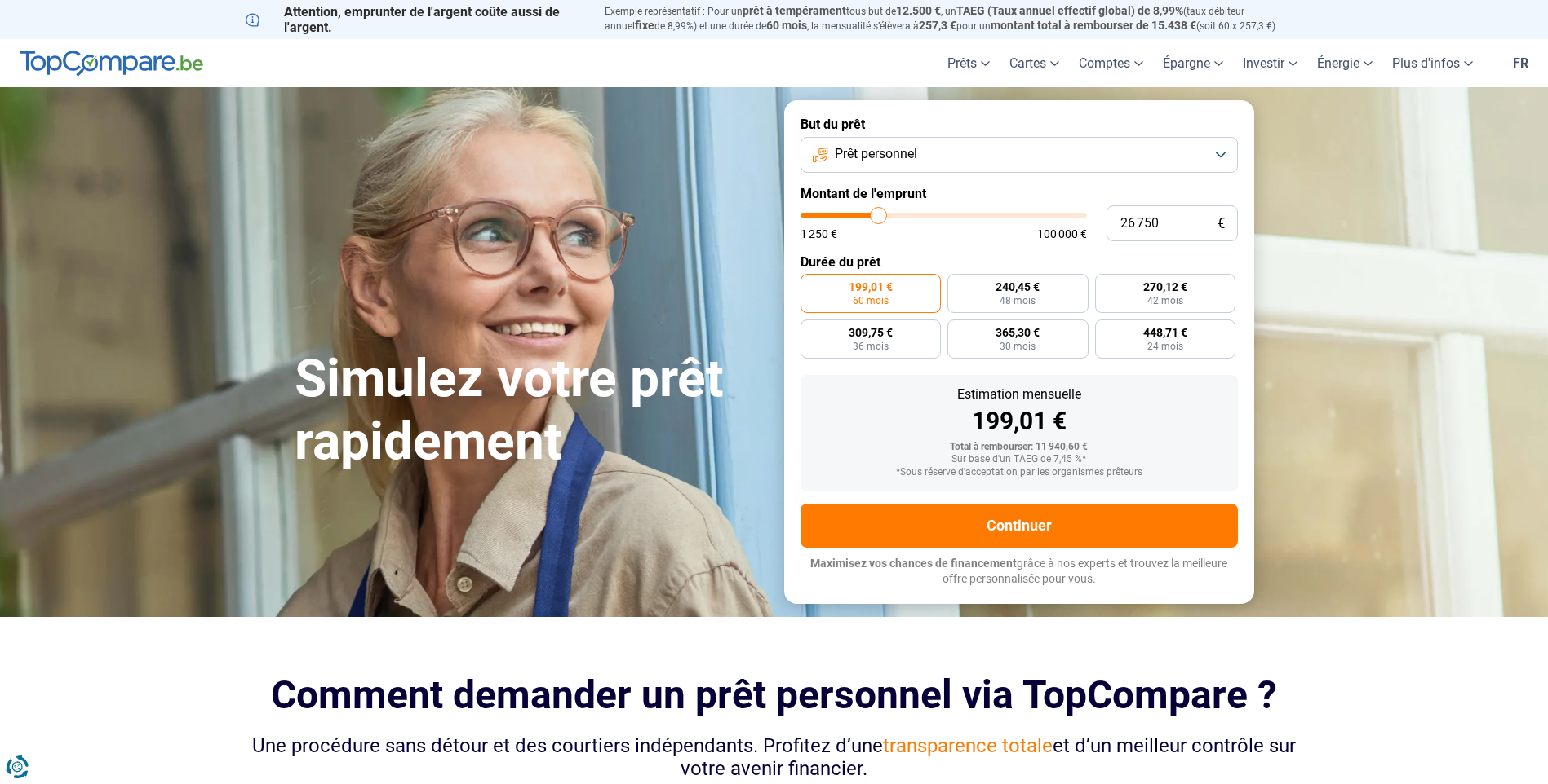
type input "26500"
type input "26 250"
type input "26250"
type input "26 000"
type input "26000"
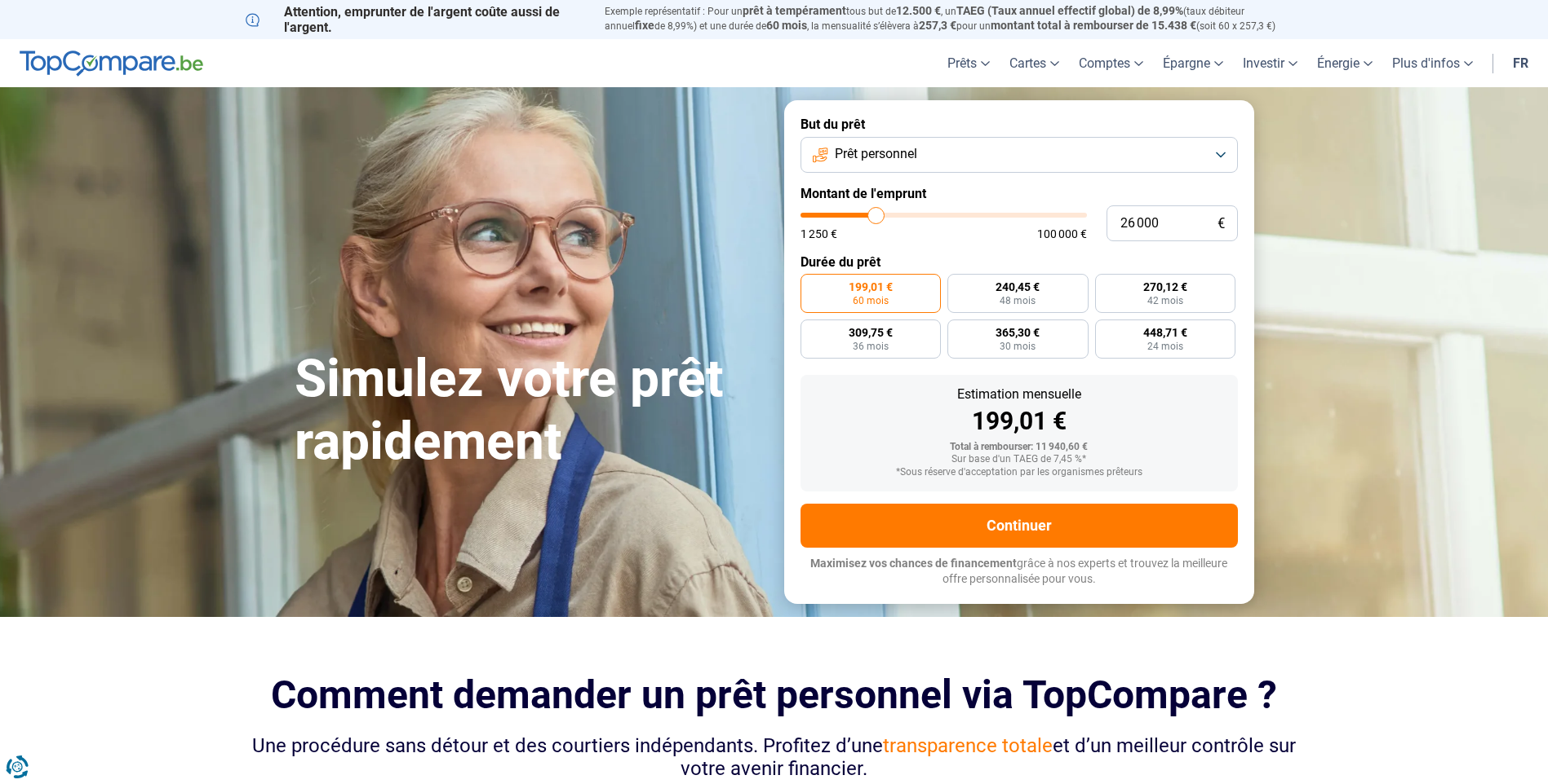
type input "25 250"
type input "25250"
type input "25 000"
type input "25000"
type input "24 750"
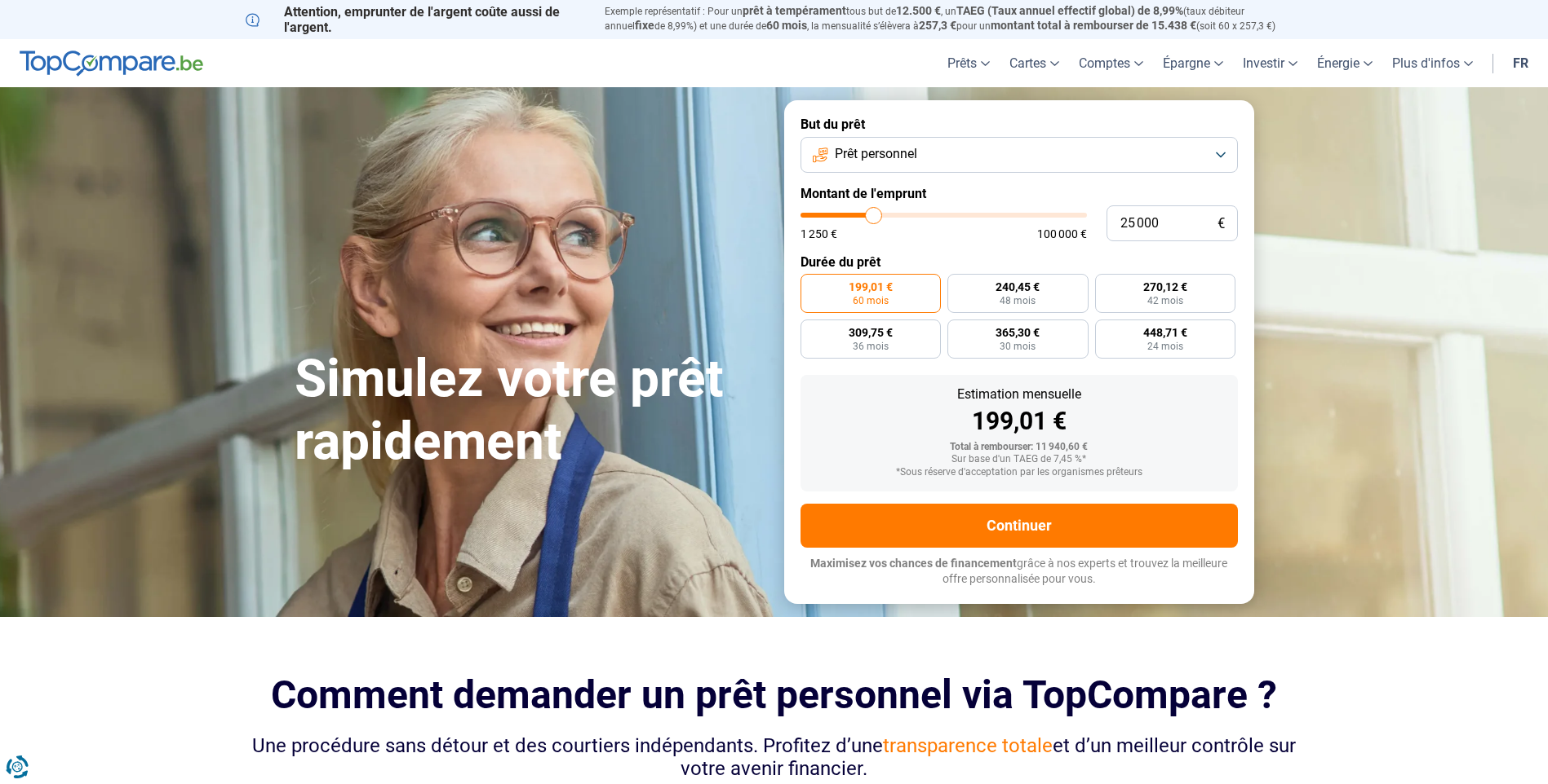
type input "24750"
type input "24 500"
type input "24500"
type input "24 250"
type input "24250"
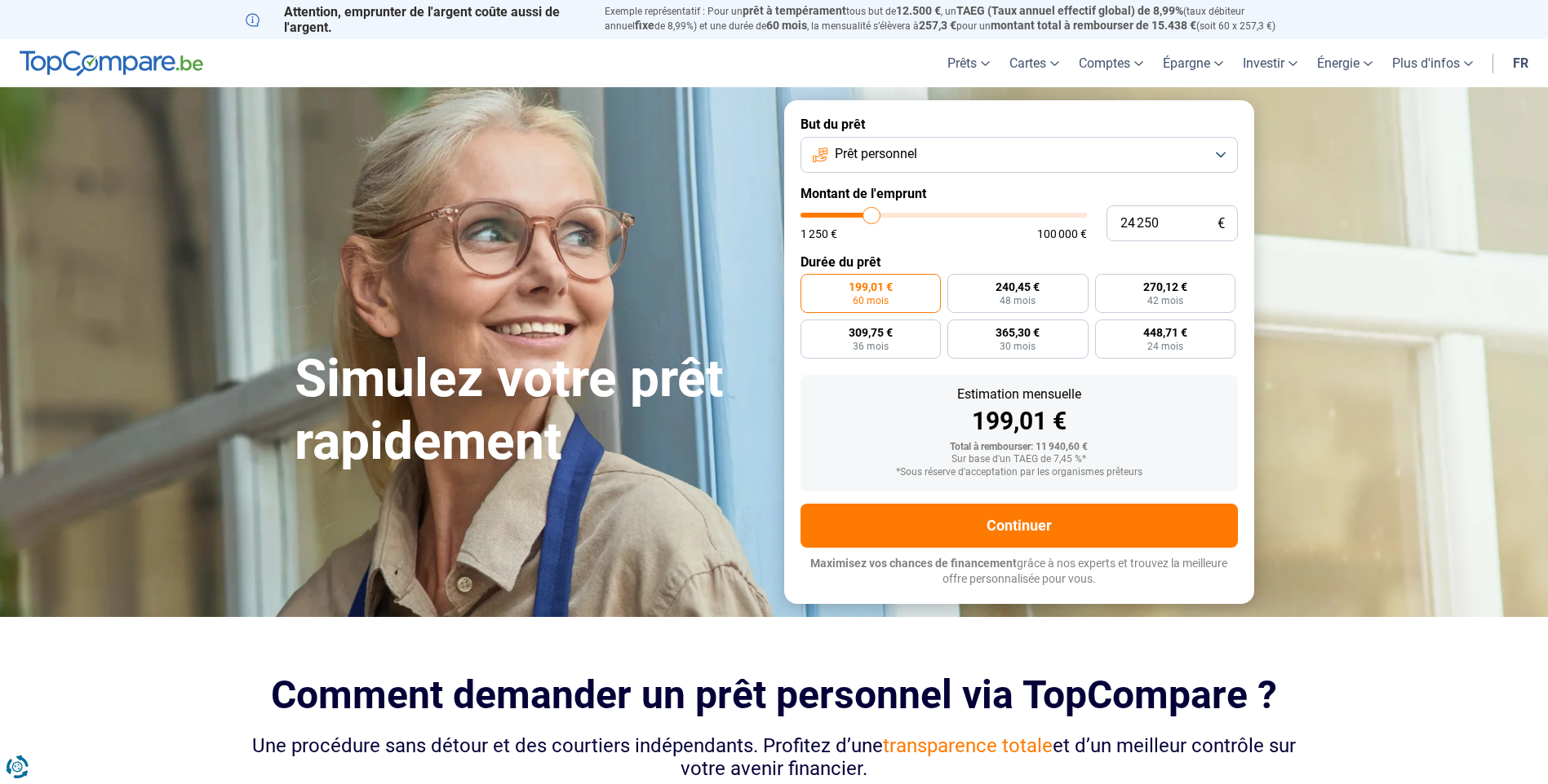
type input "23 750"
type input "23750"
type input "23 500"
type input "23500"
type input "23 250"
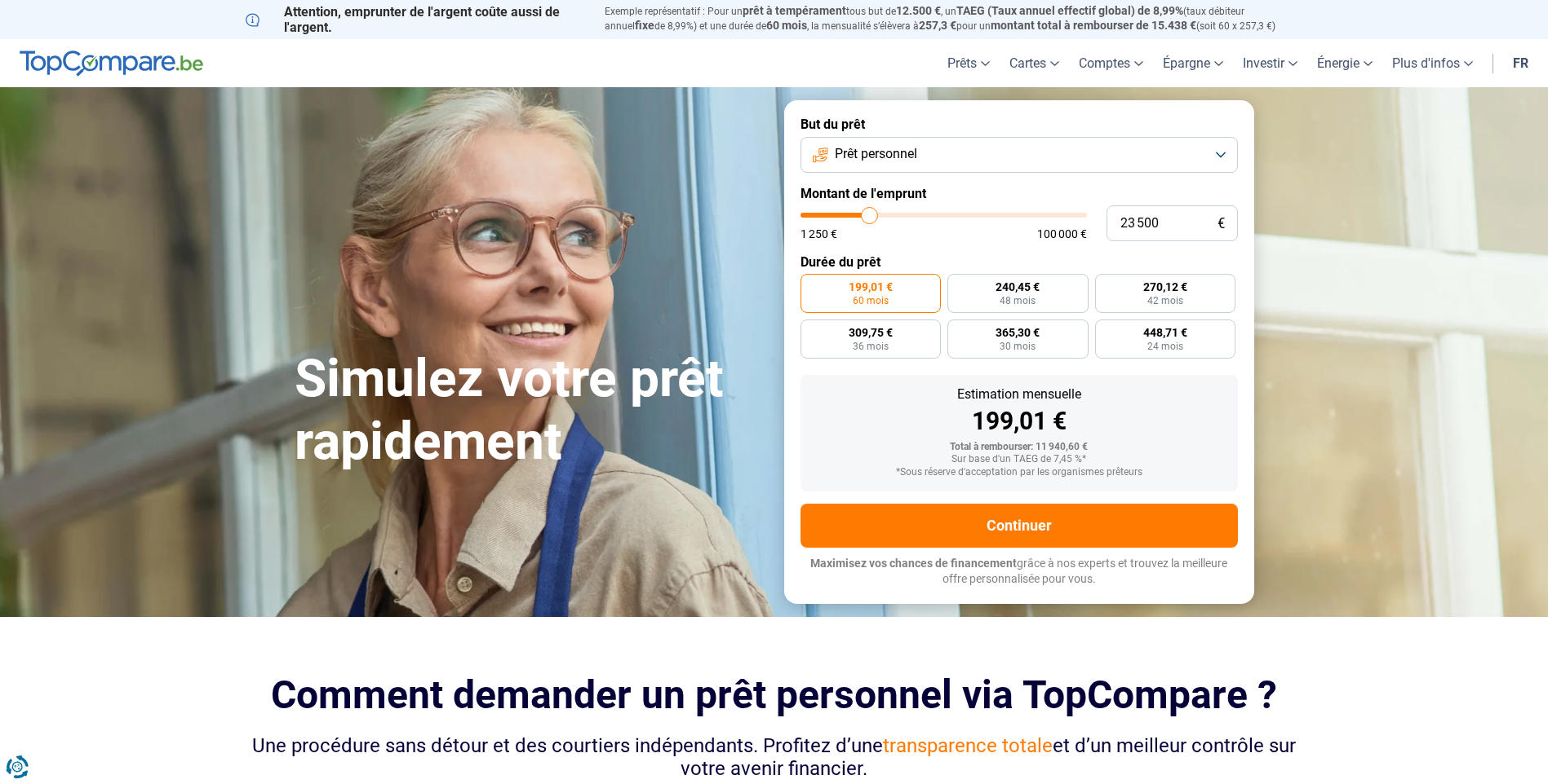
type input "23250"
type input "23 000"
type input "23000"
type input "22 750"
type input "22750"
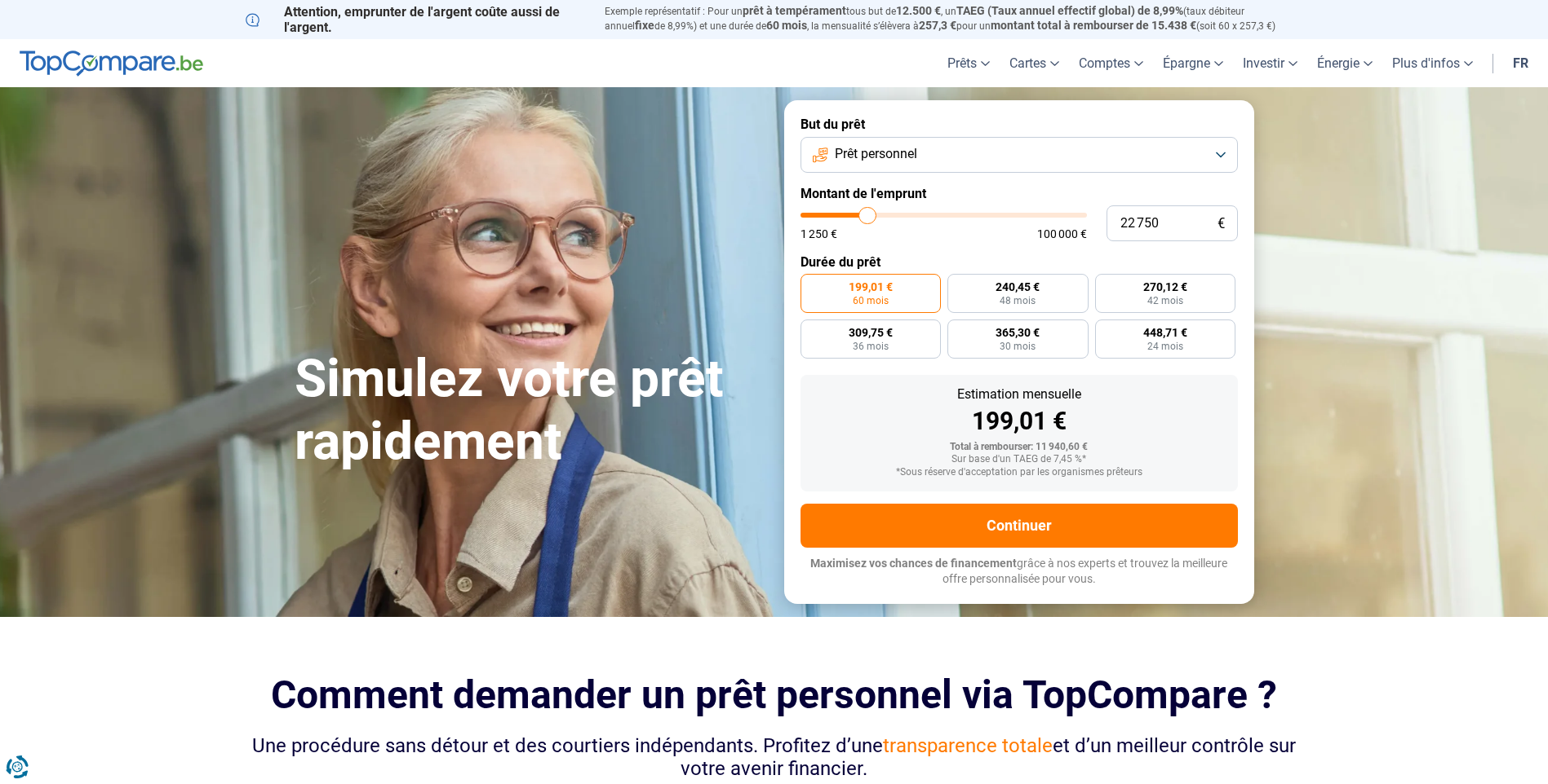
type input "22 250"
type input "22250"
type input "22 000"
type input "22000"
type input "21 750"
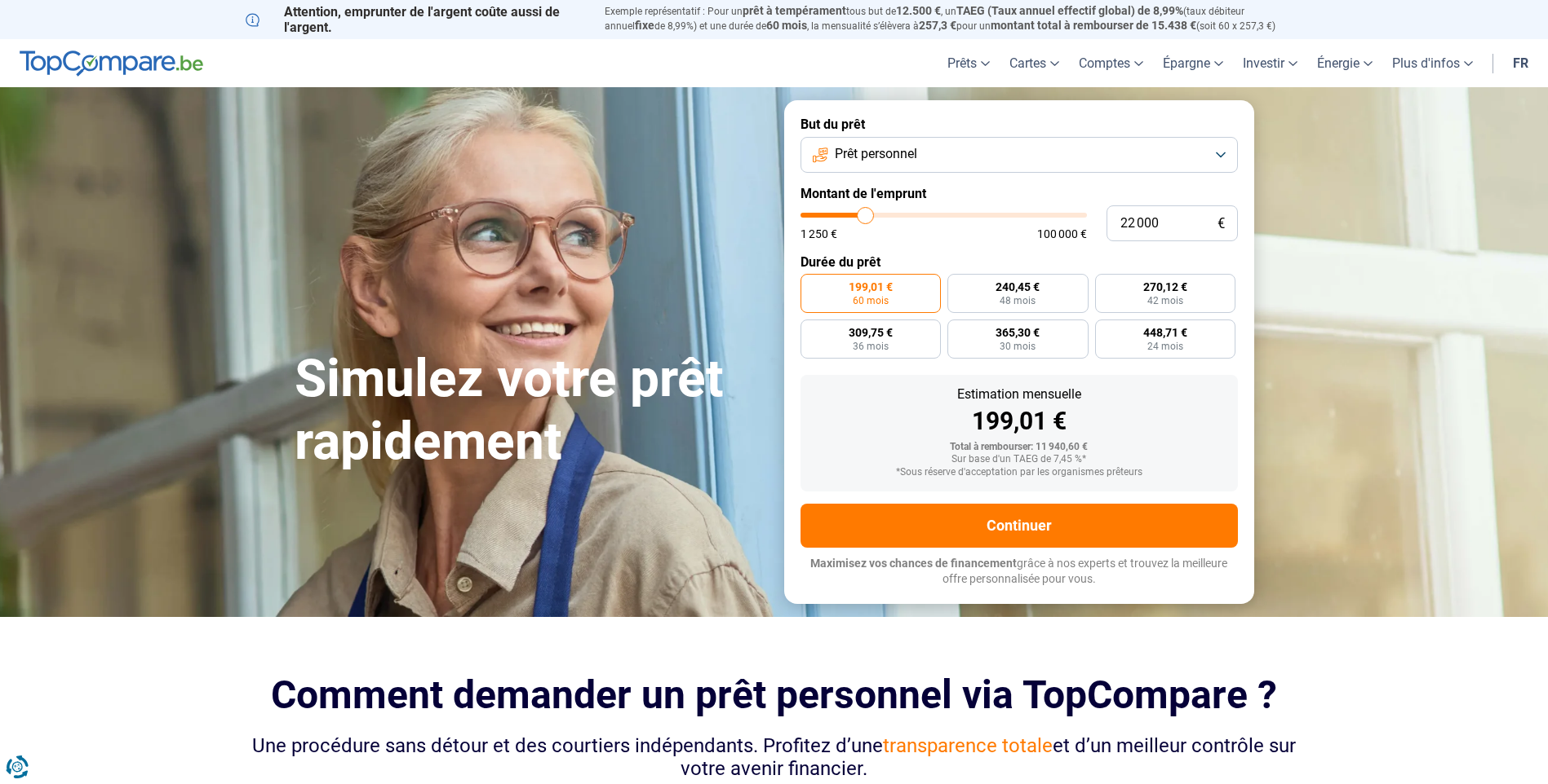
type input "21750"
type input "21 500"
type input "21500"
type input "21 250"
type input "21250"
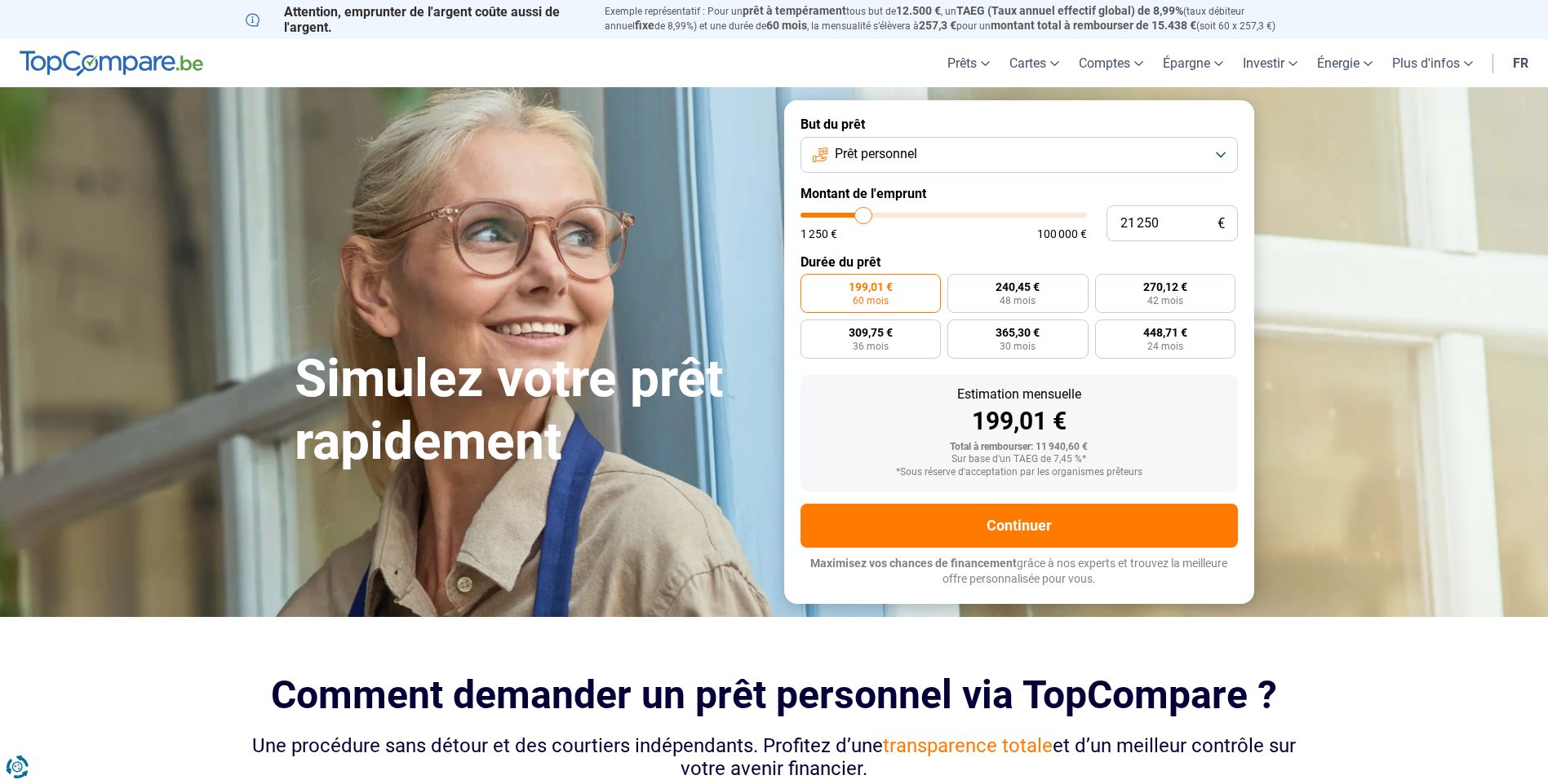
type input "20 750"
type input "20750"
type input "20 500"
type input "20500"
type input "20 250"
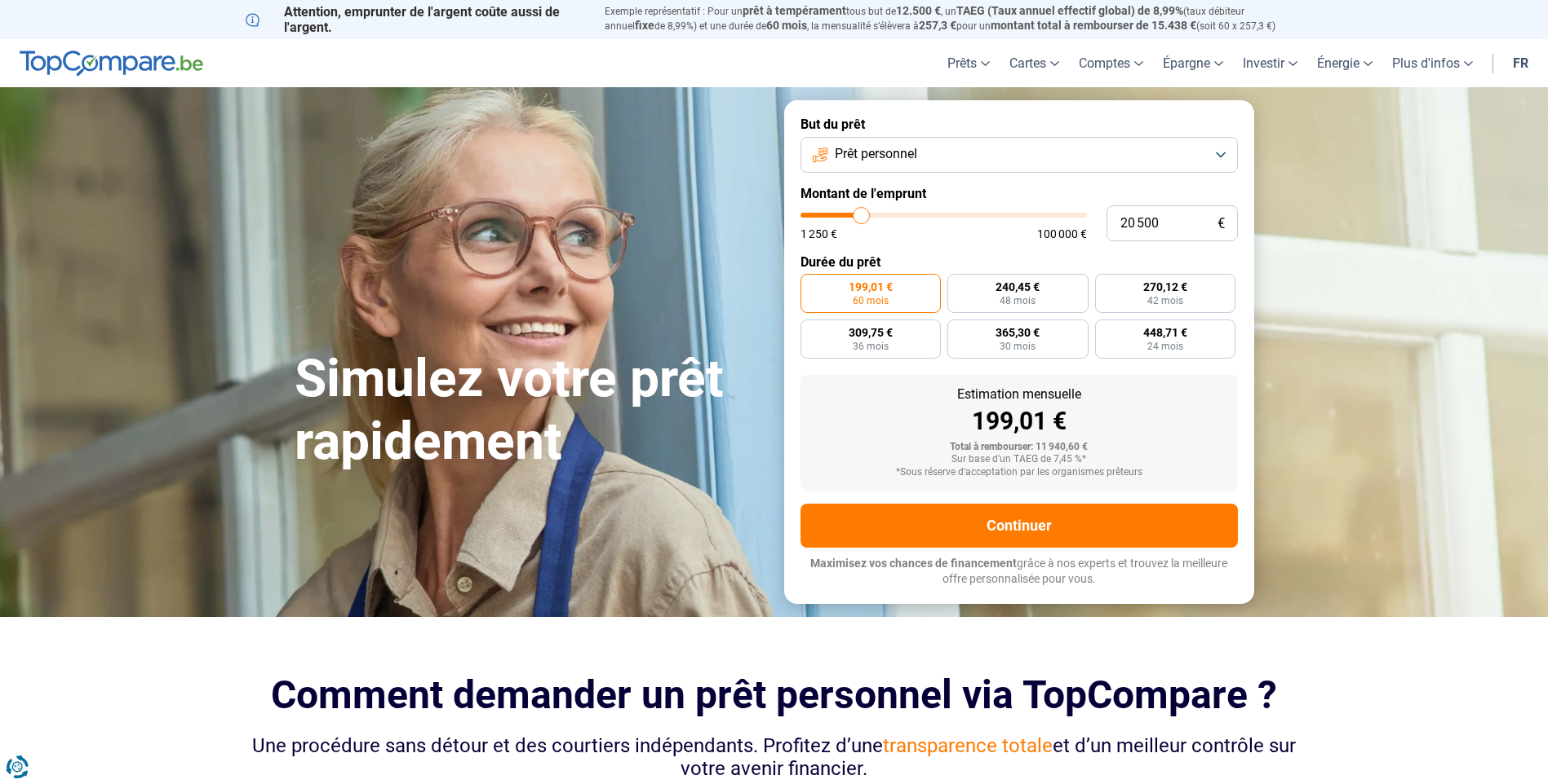
type input "20250"
type input "20 000"
type input "20000"
type input "19 750"
type input "19750"
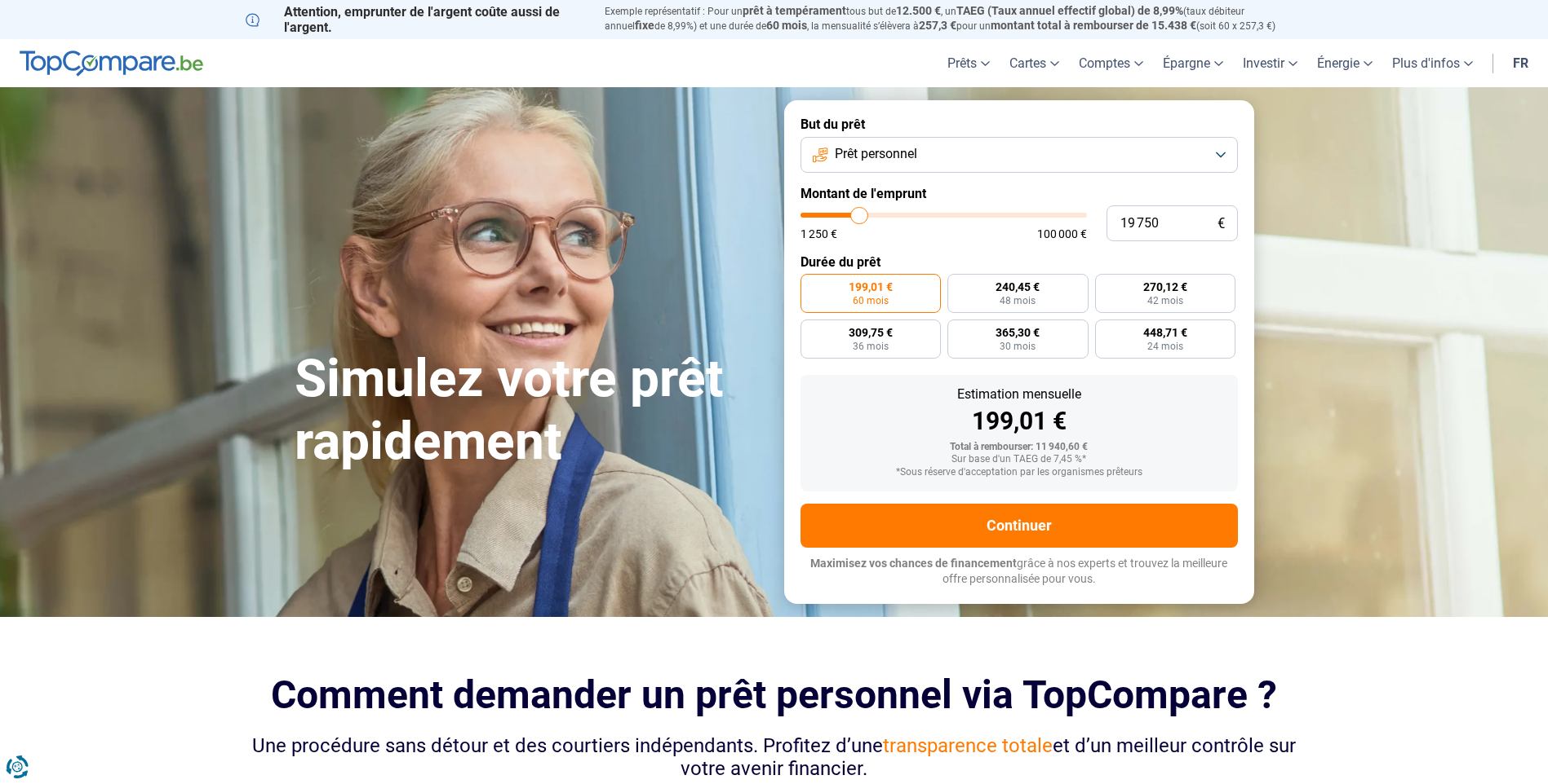
type input "19 250"
type input "19250"
type input "18 750"
type input "18750"
type input "18 500"
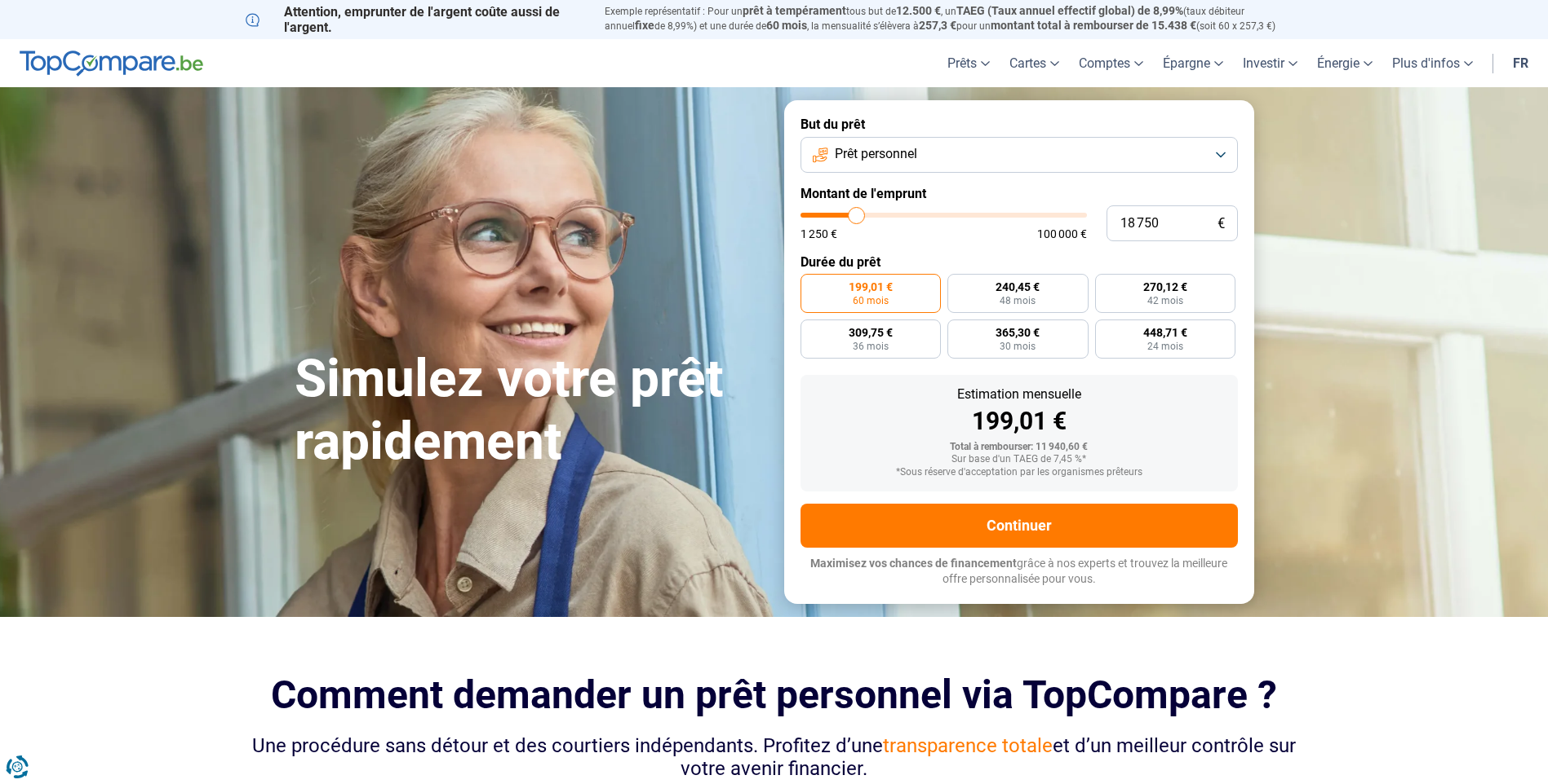
type input "18500"
type input "18 000"
type input "18000"
type input "17 500"
type input "17500"
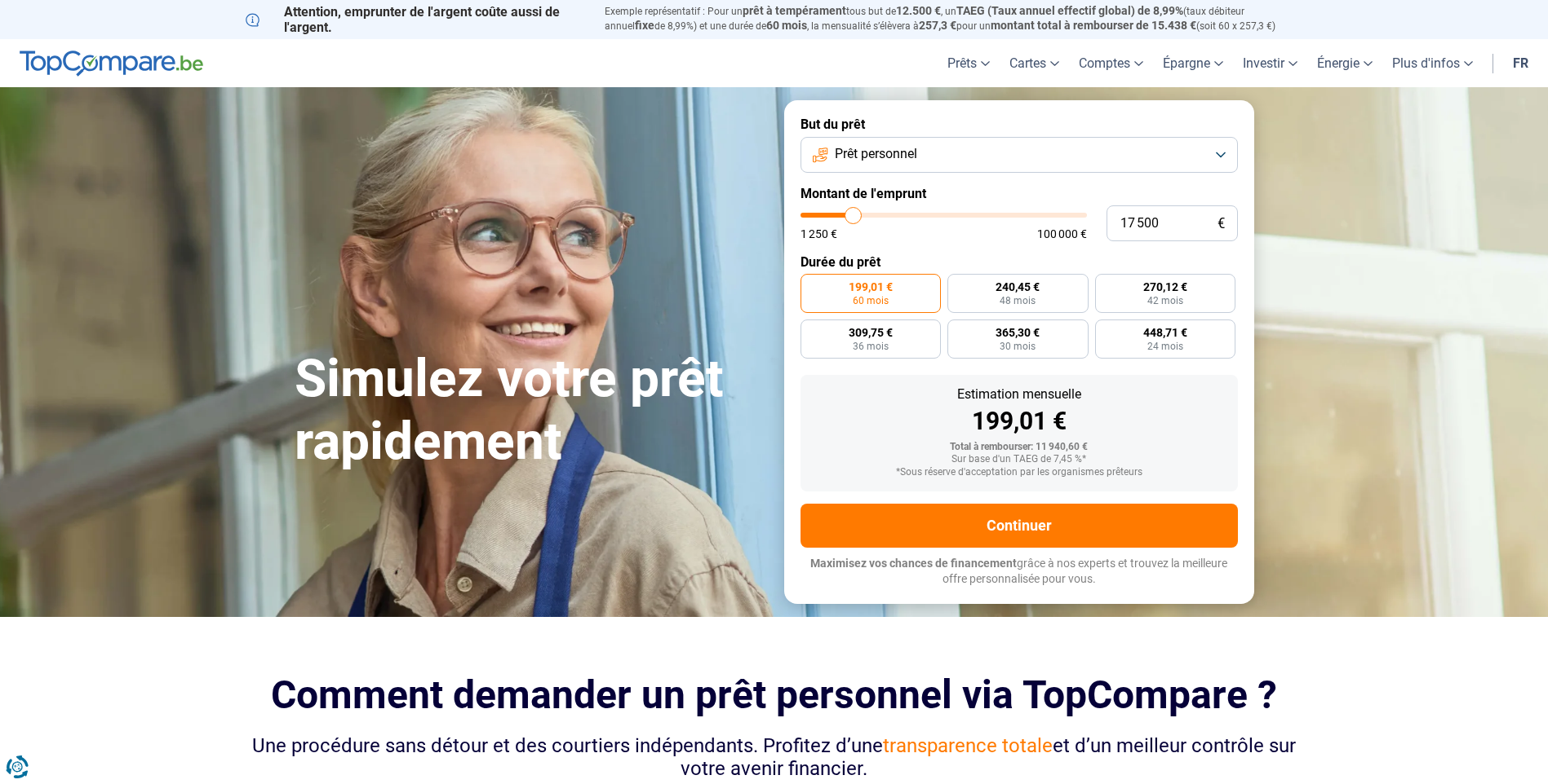
type input "17 250"
type input "17250"
type input "17 000"
type input "17000"
type input "16 500"
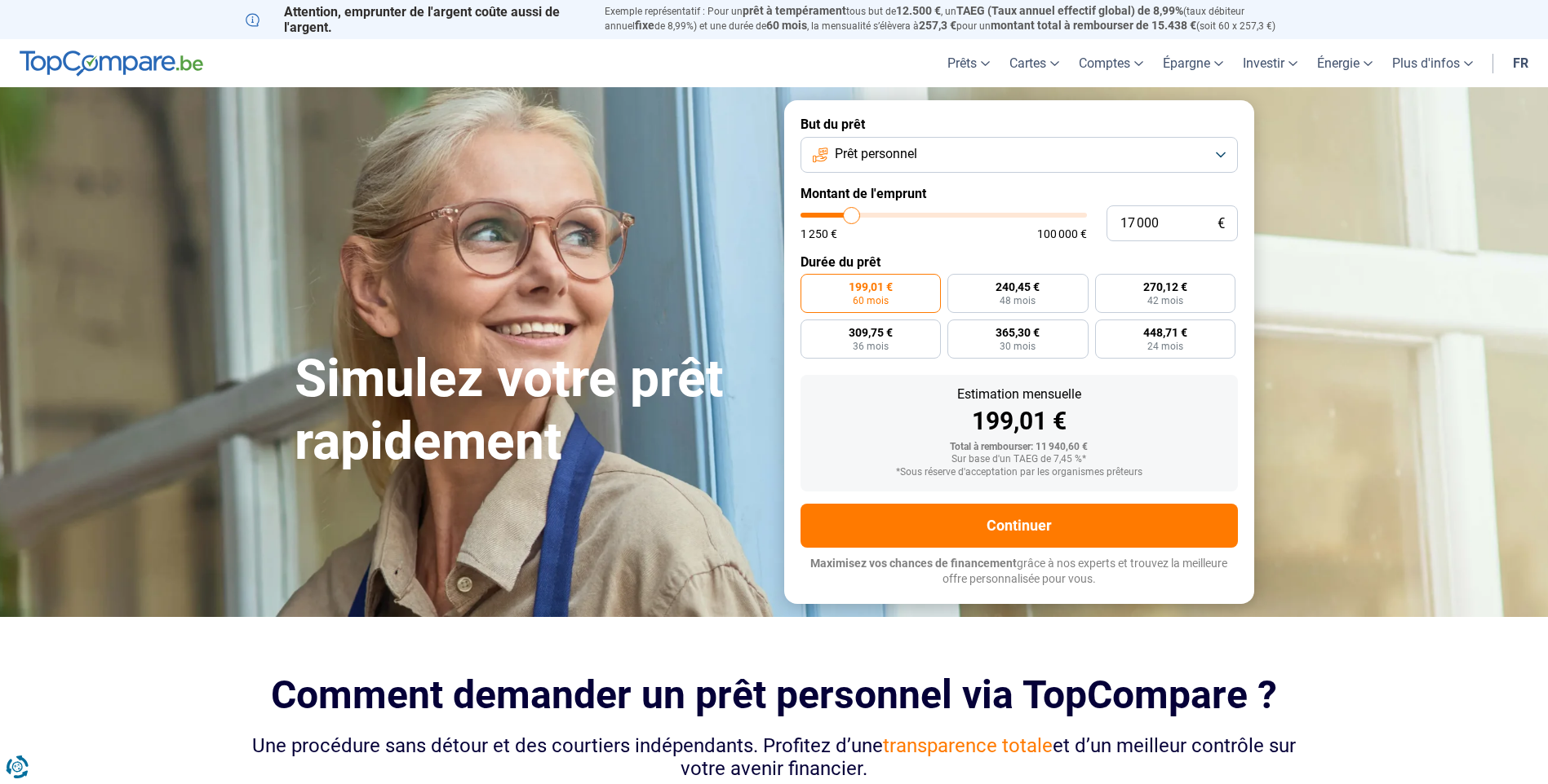
type input "16500"
type input "16 250"
type input "16250"
type input "16 000"
type input "16000"
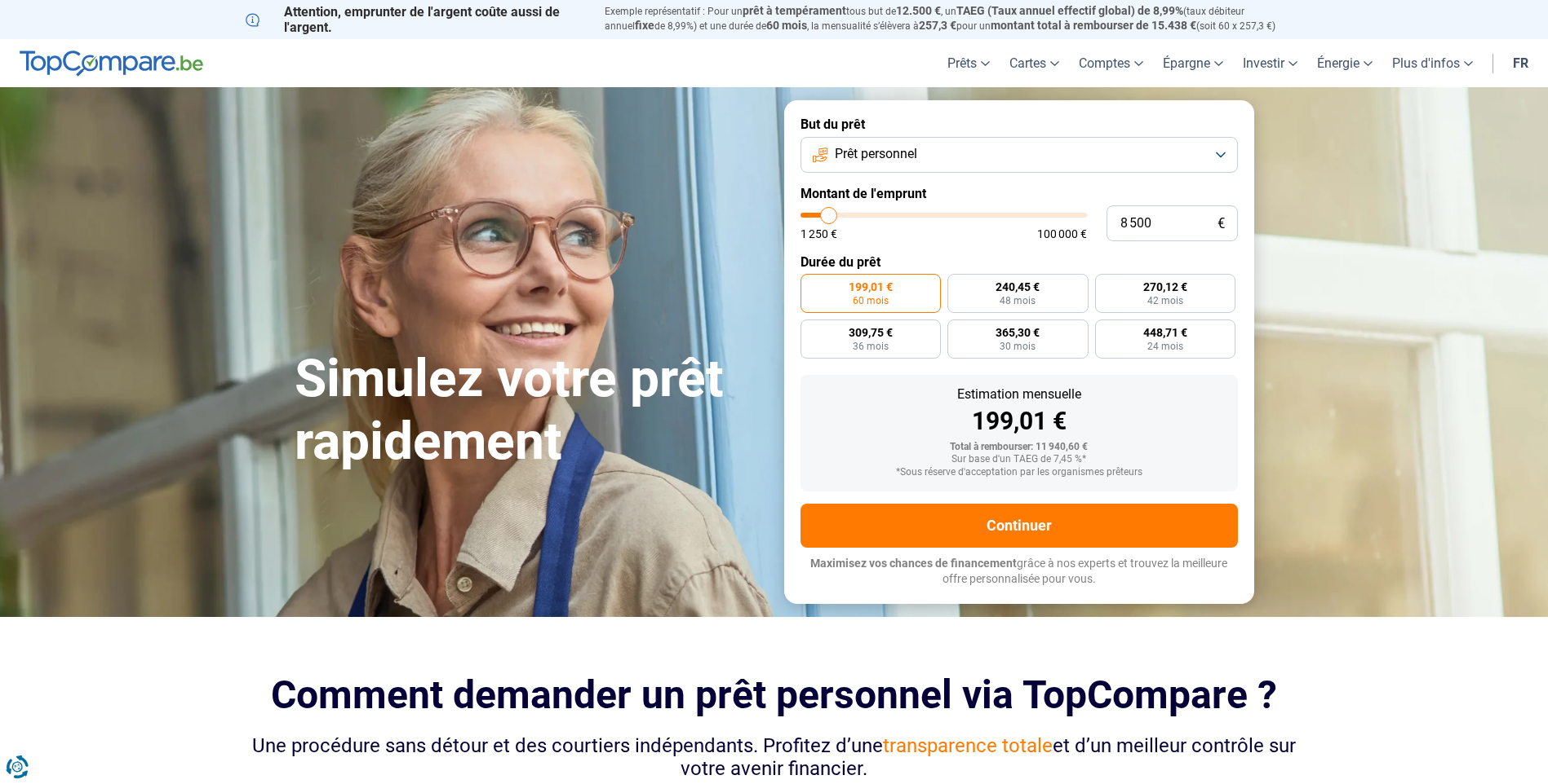
click at [829, 218] on input "range" at bounding box center [943, 215] width 287 height 5
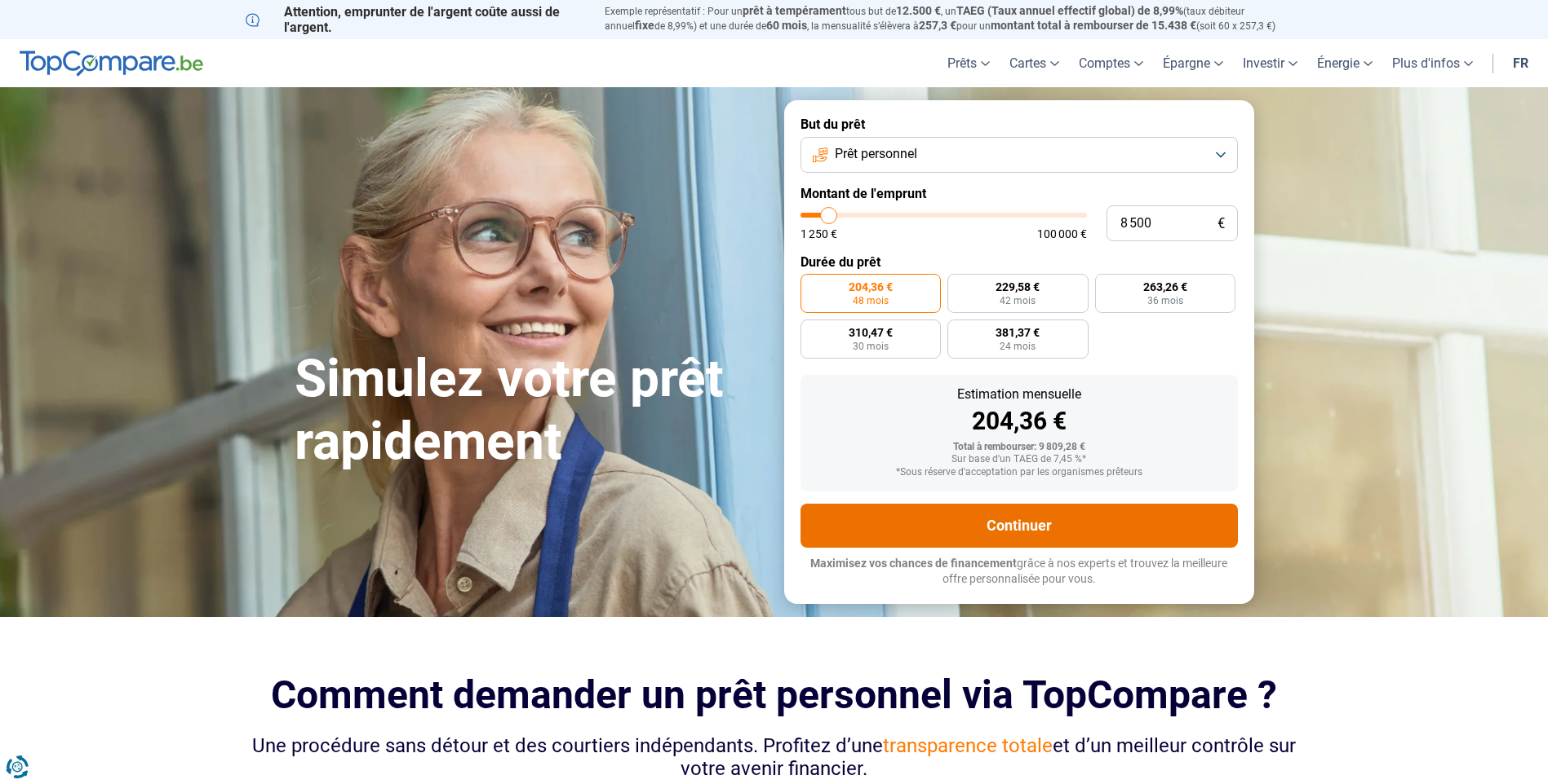
click at [1010, 528] on button "Continuer" at bounding box center [1019, 525] width 438 height 44
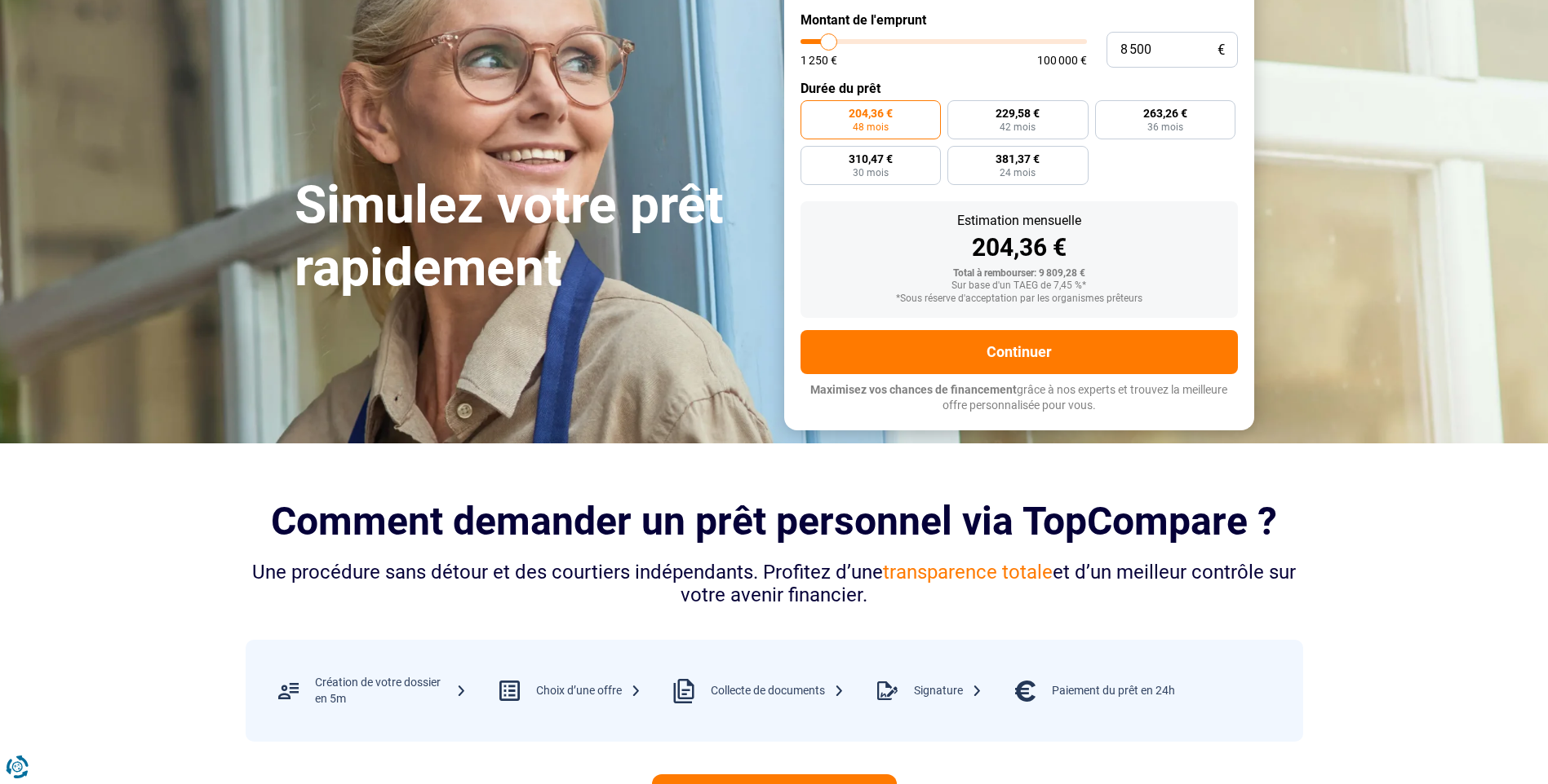
scroll to position [82, 0]
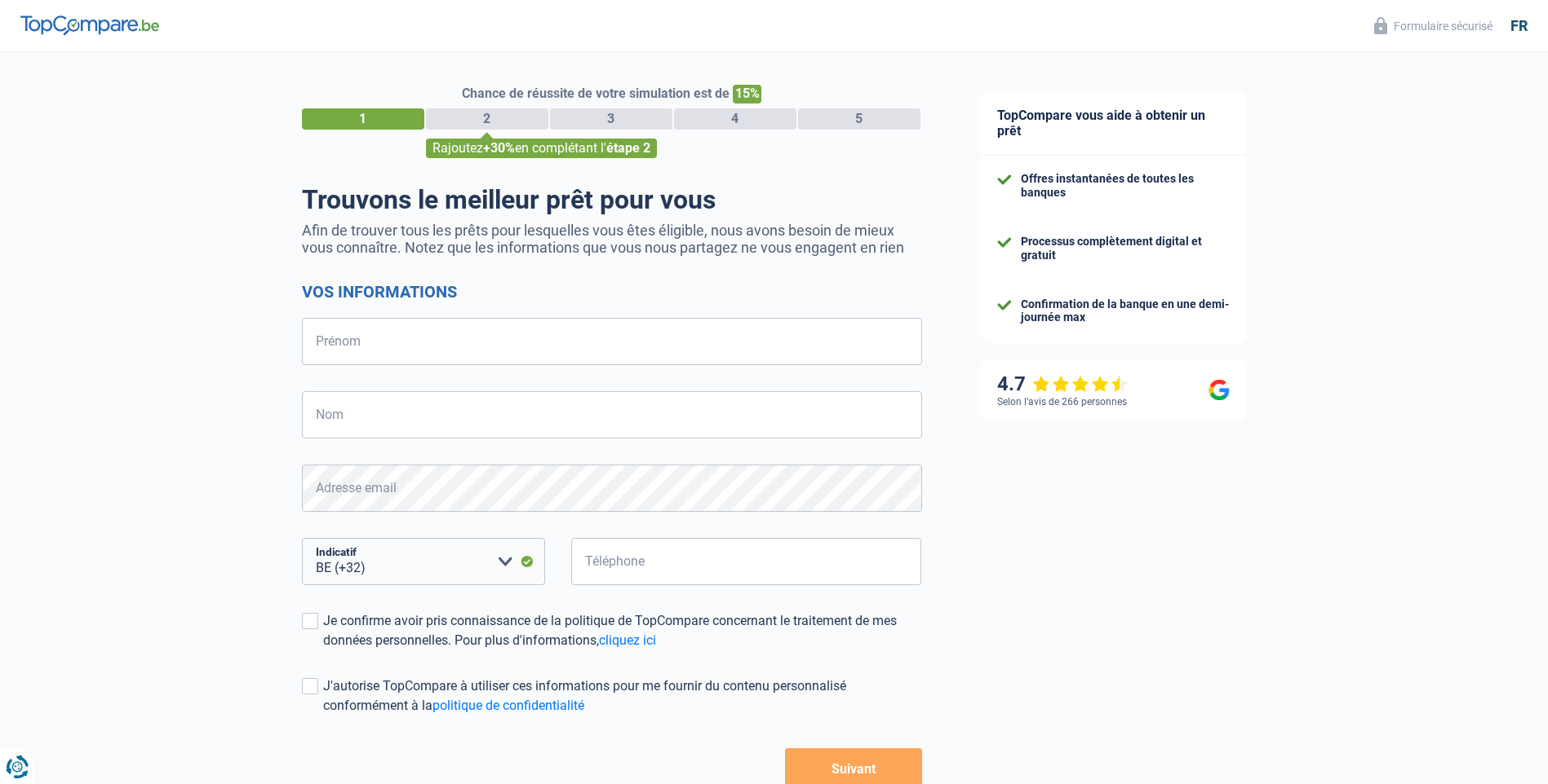
select select "32"
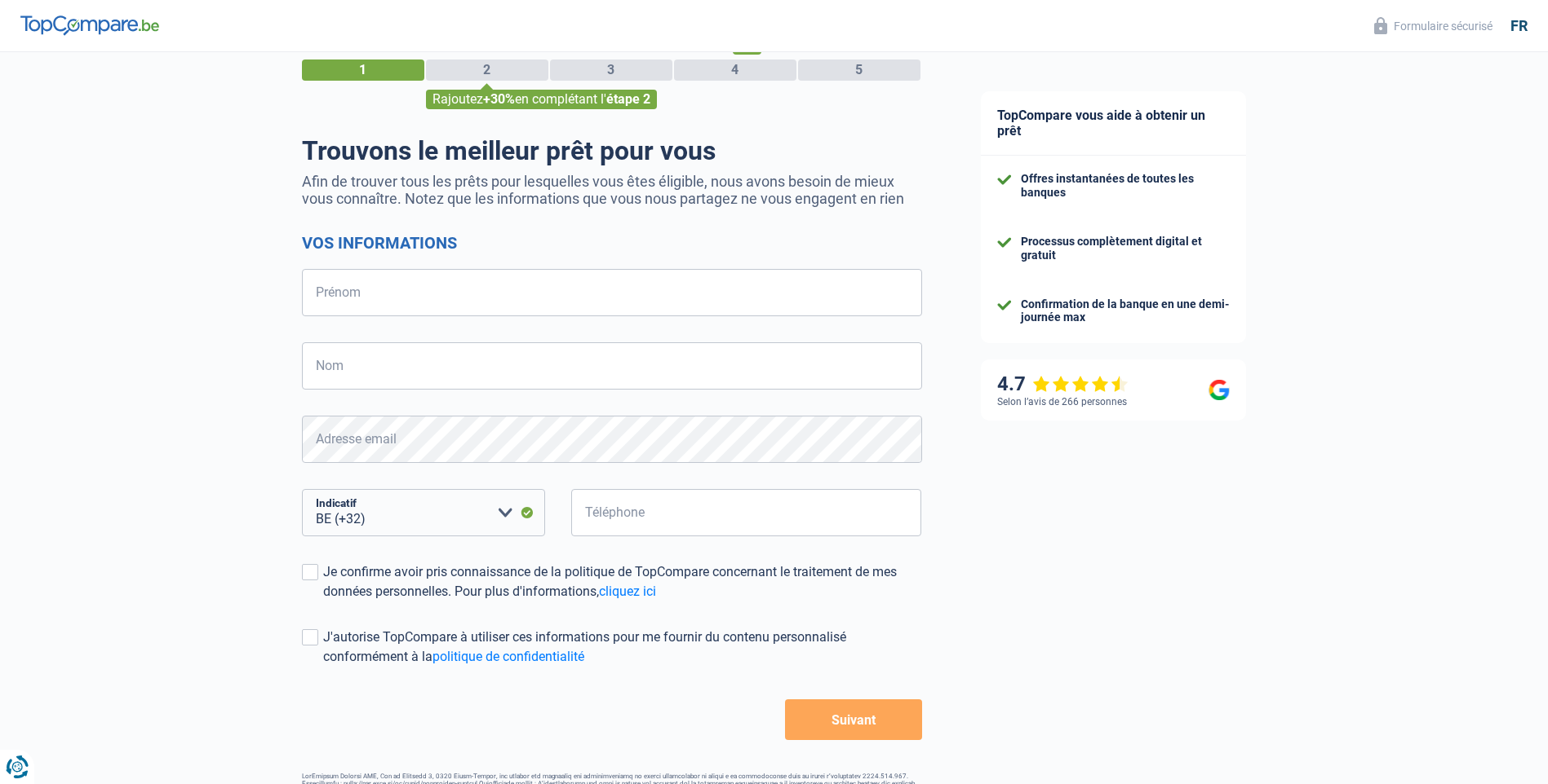
scroll to position [101, 0]
